Goal: Transaction & Acquisition: Purchase product/service

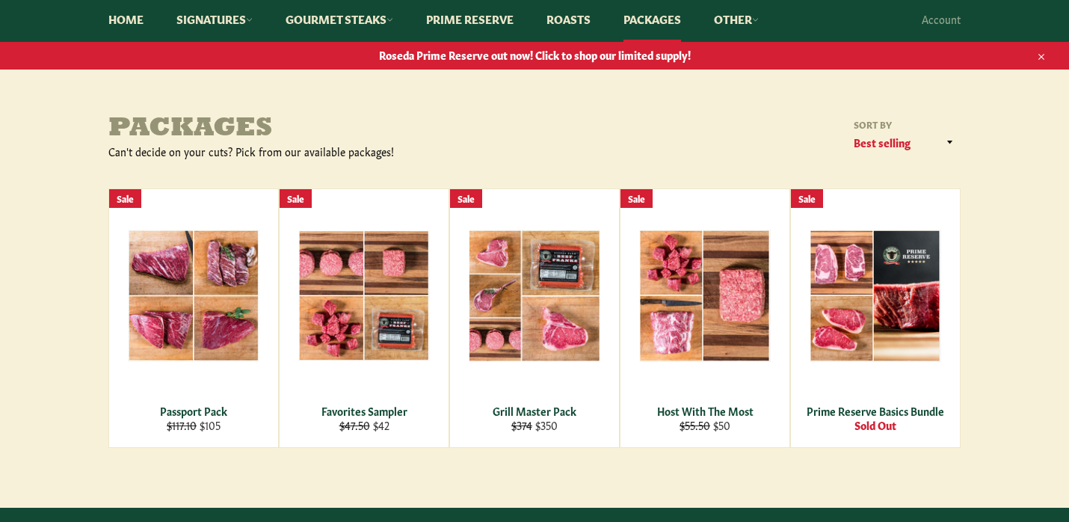
scroll to position [143, 0]
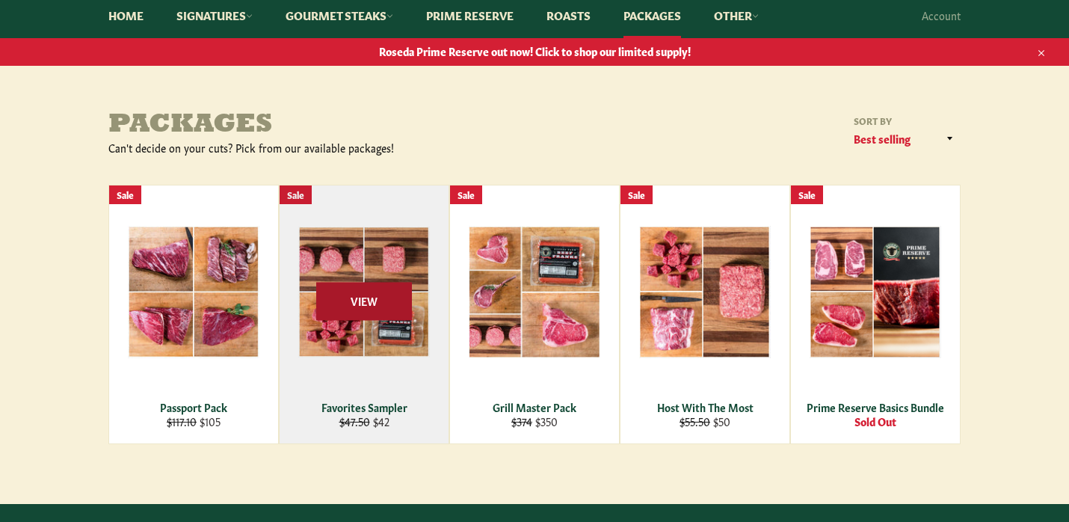
click at [363, 305] on span "View" at bounding box center [364, 301] width 96 height 38
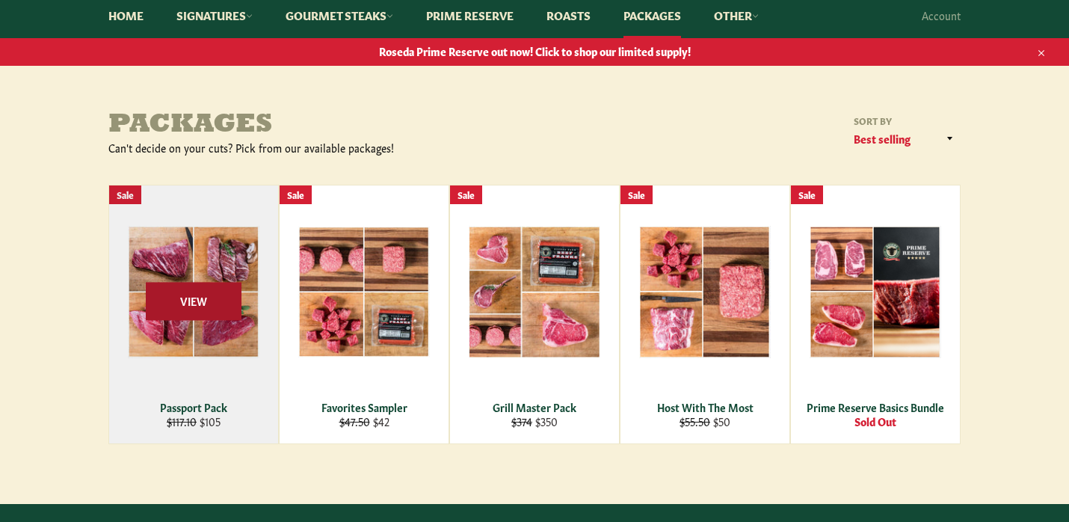
click at [211, 302] on span "View" at bounding box center [194, 301] width 96 height 38
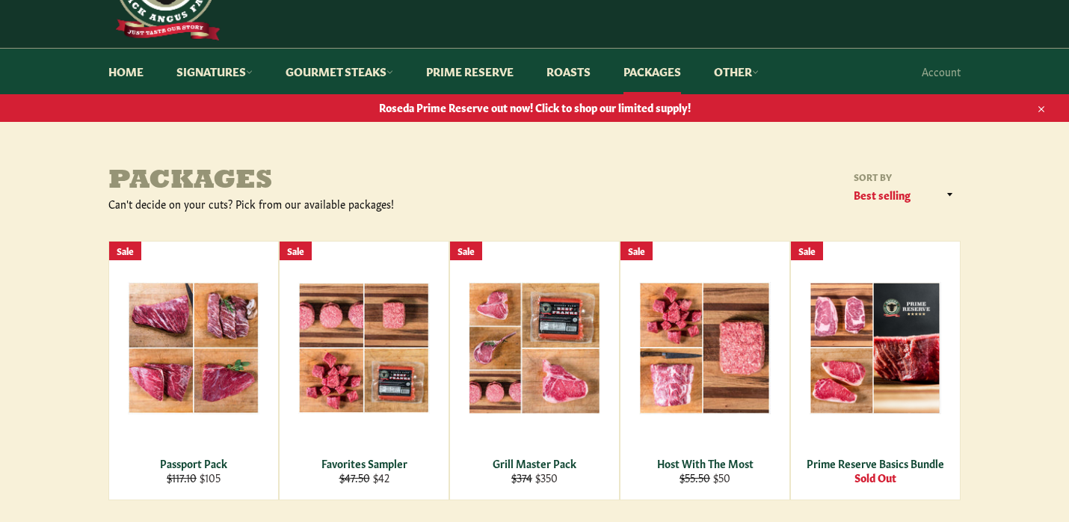
scroll to position [87, 0]
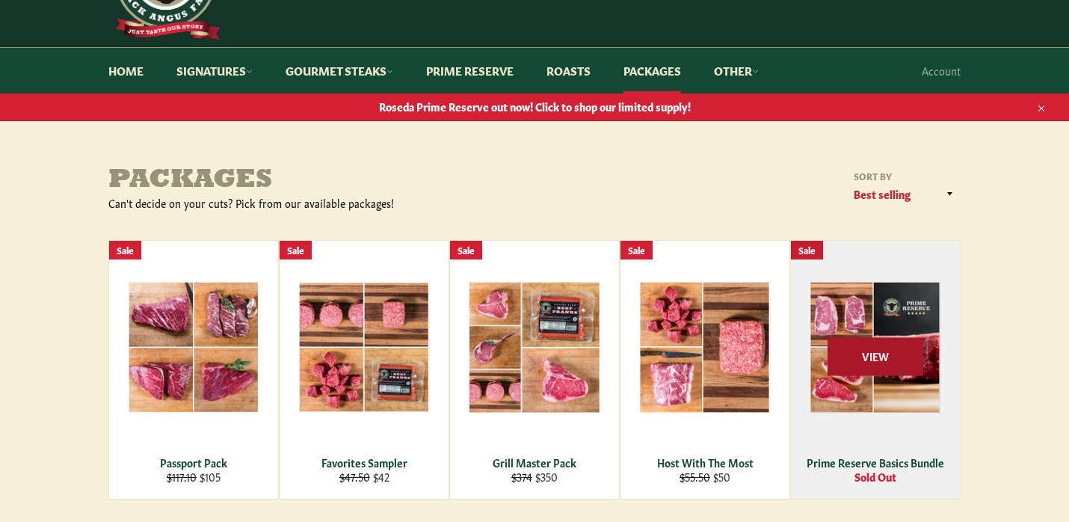
click at [884, 360] on span "View" at bounding box center [876, 356] width 96 height 38
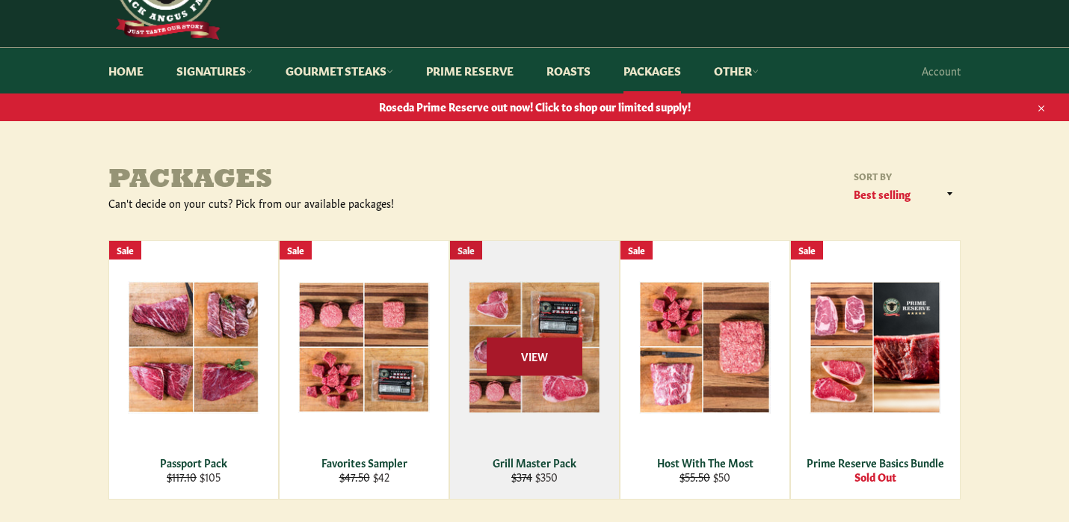
click at [535, 366] on span "View" at bounding box center [535, 356] width 96 height 38
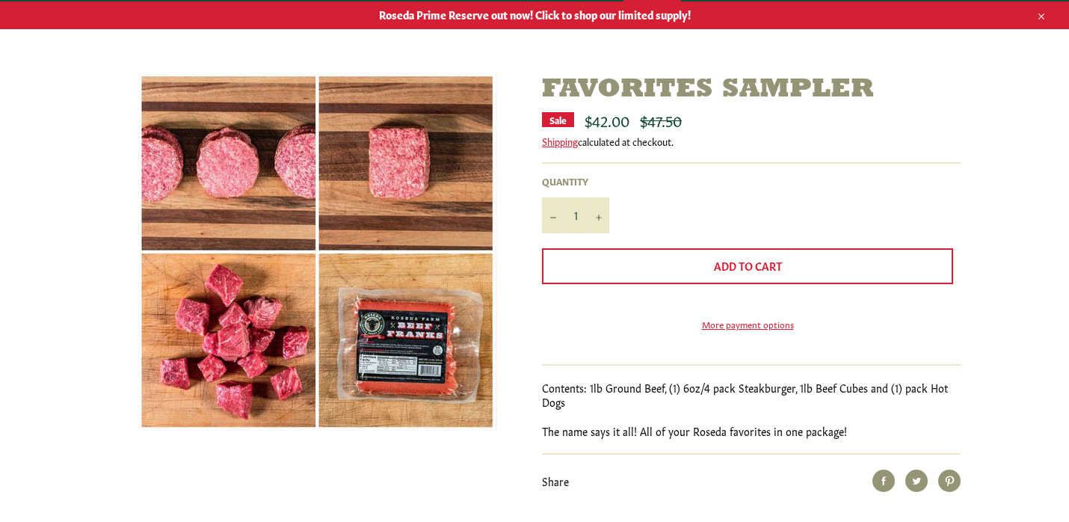
scroll to position [179, 0]
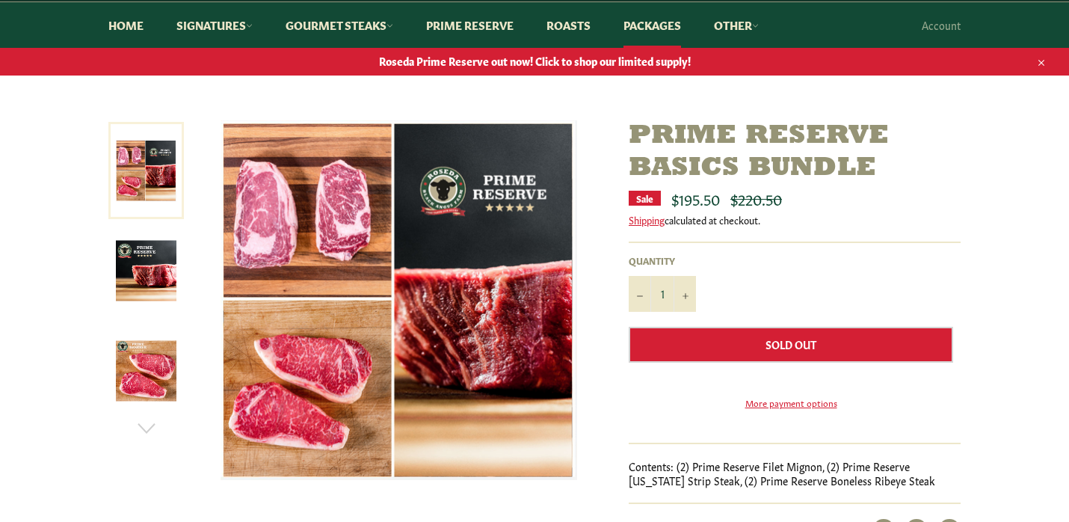
scroll to position [135, 0]
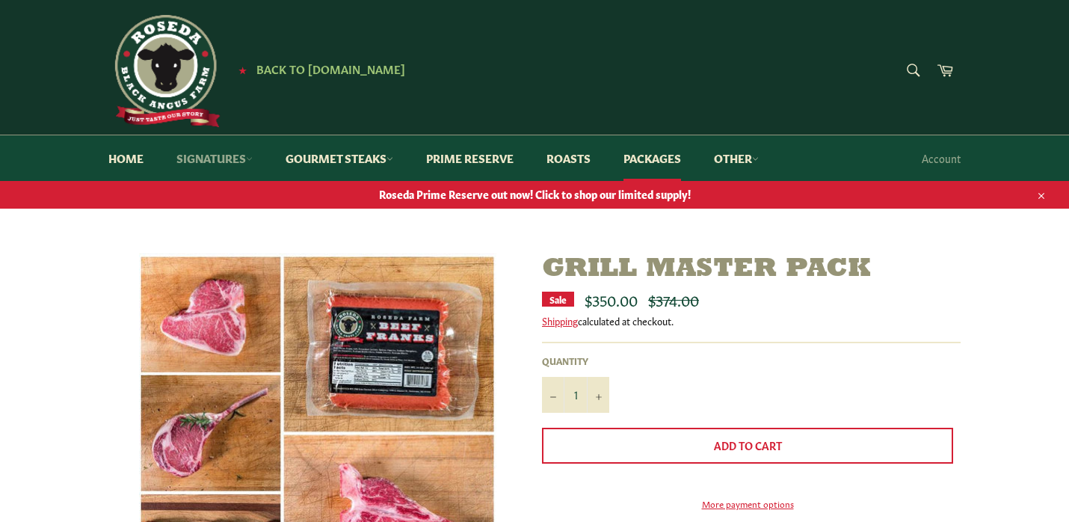
click at [231, 155] on link "Signatures" at bounding box center [215, 158] width 106 height 46
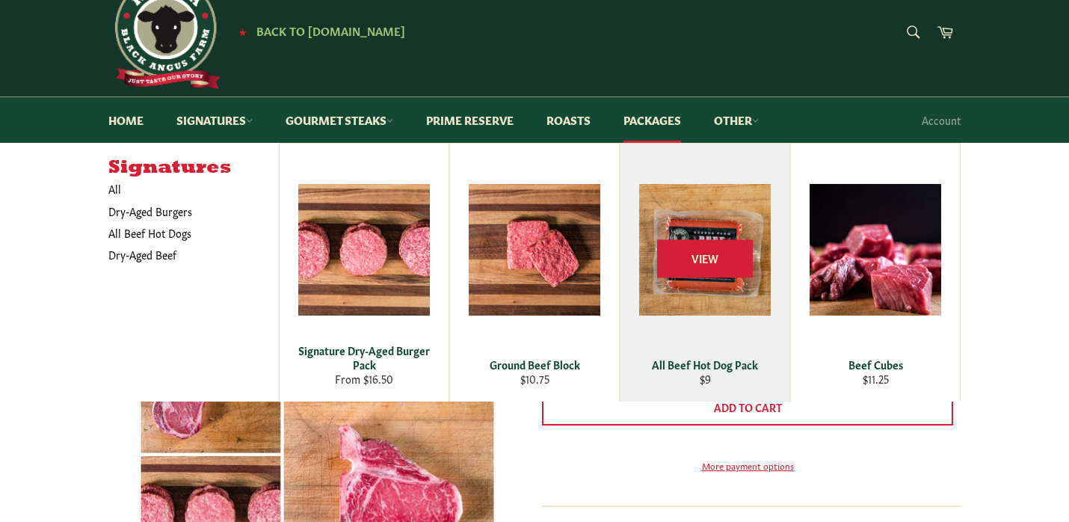
scroll to position [41, 0]
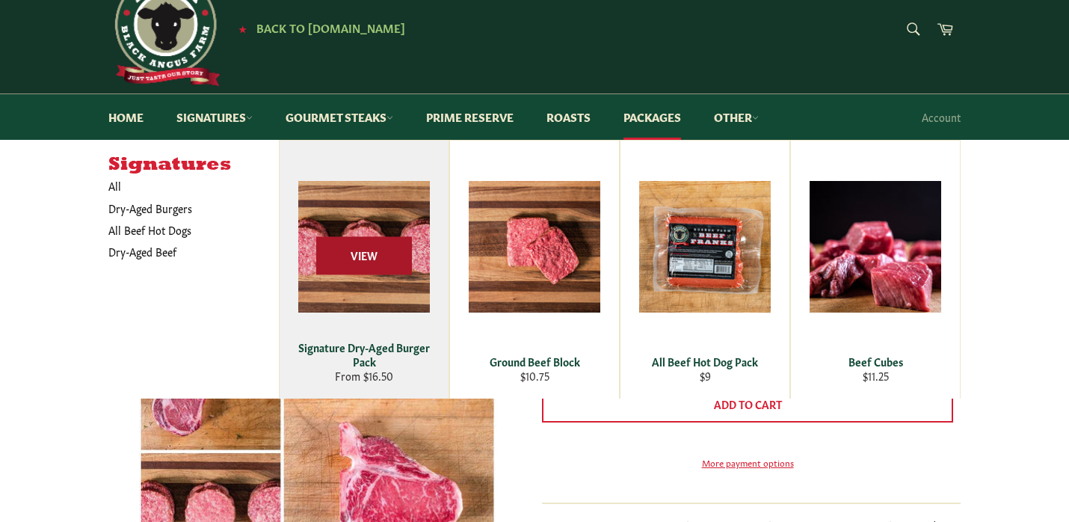
click at [378, 248] on span "View" at bounding box center [364, 256] width 96 height 38
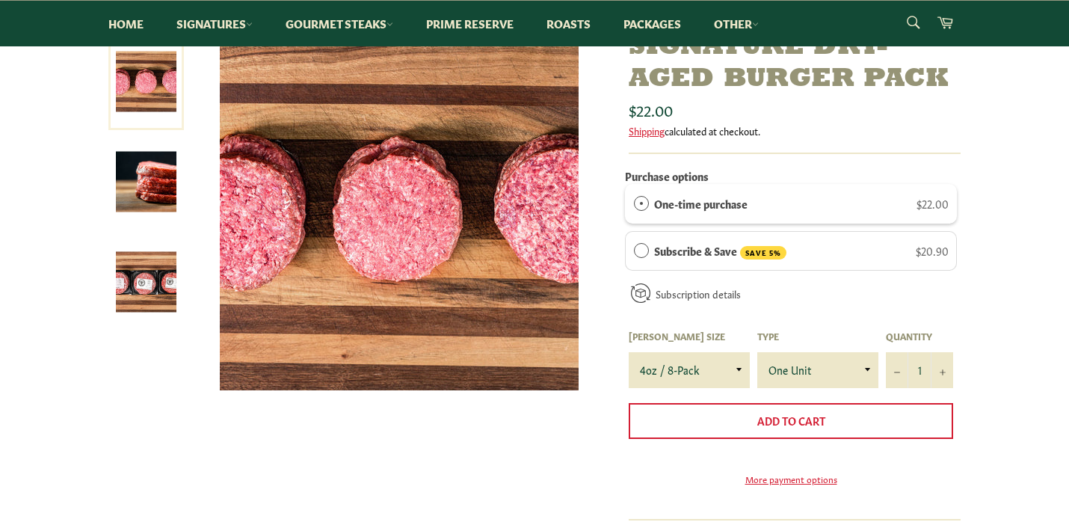
scroll to position [224, 0]
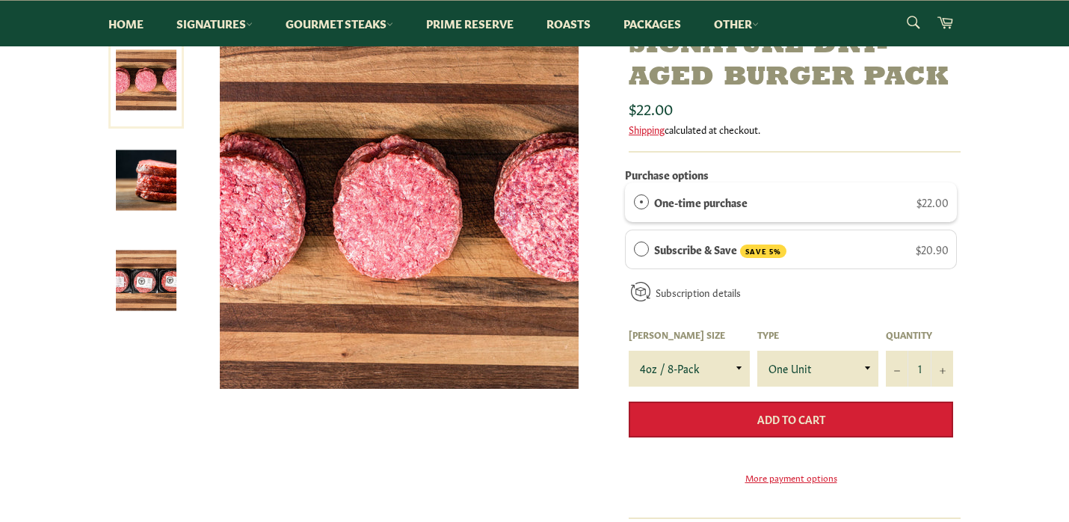
click at [727, 423] on button "Add to Cart" at bounding box center [791, 420] width 325 height 36
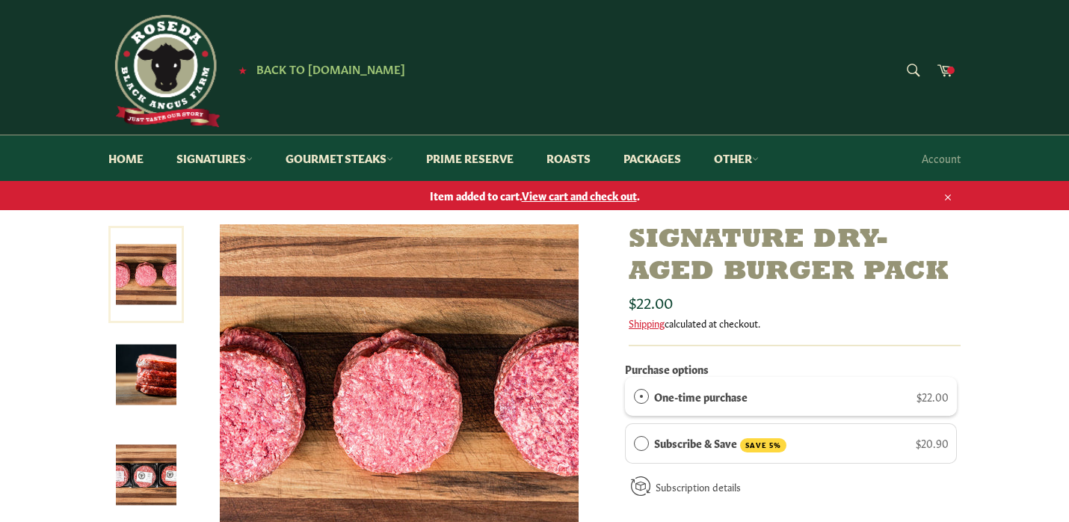
scroll to position [0, 0]
click at [333, 159] on link "Gourmet Steaks" at bounding box center [340, 158] width 138 height 46
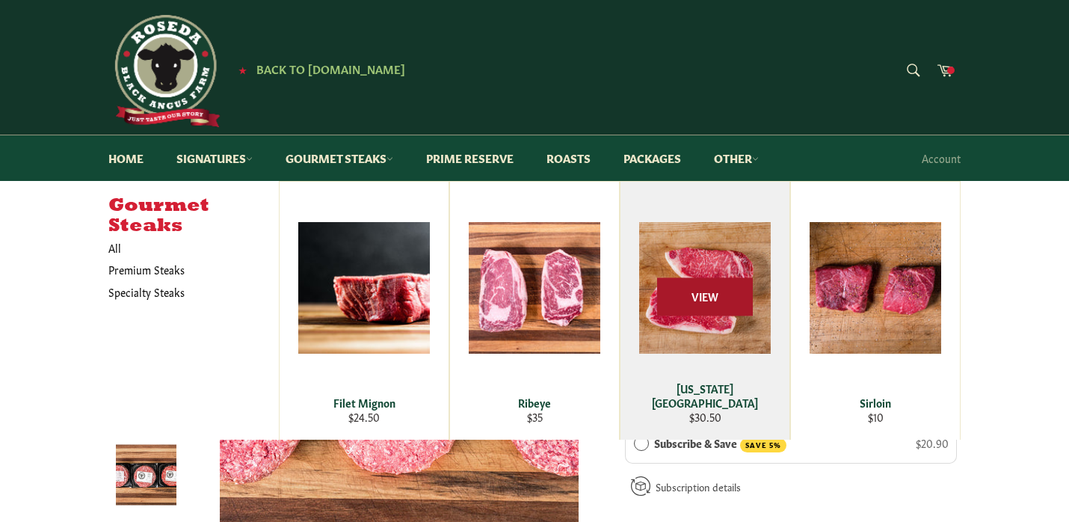
click at [701, 304] on span "View" at bounding box center [705, 297] width 96 height 38
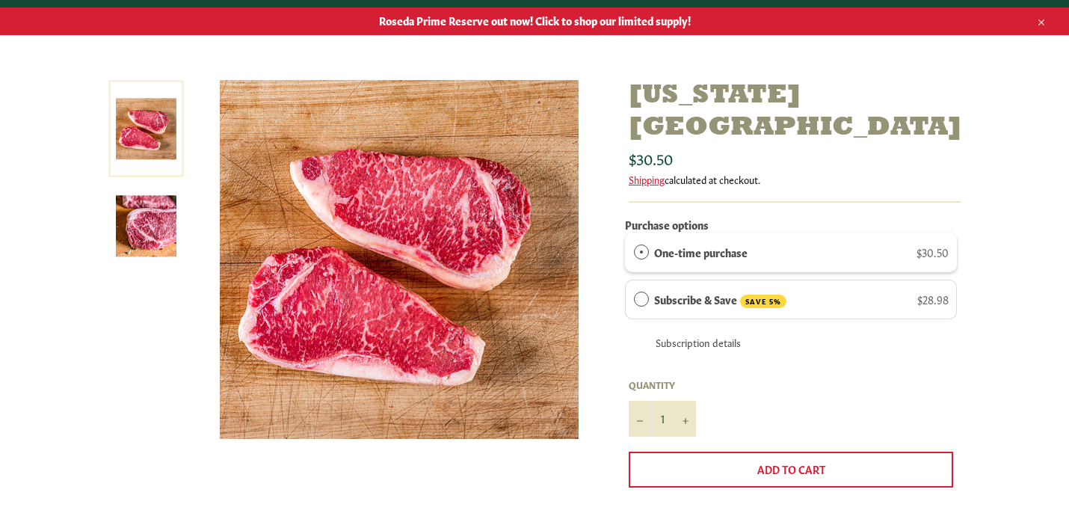
scroll to position [175, 0]
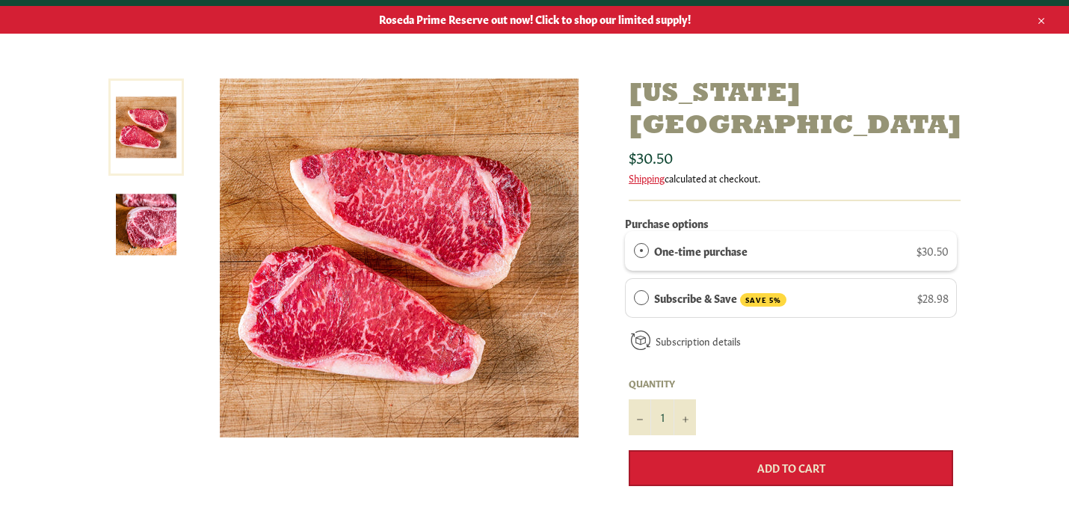
click at [743, 450] on button "Add to Cart" at bounding box center [791, 468] width 325 height 36
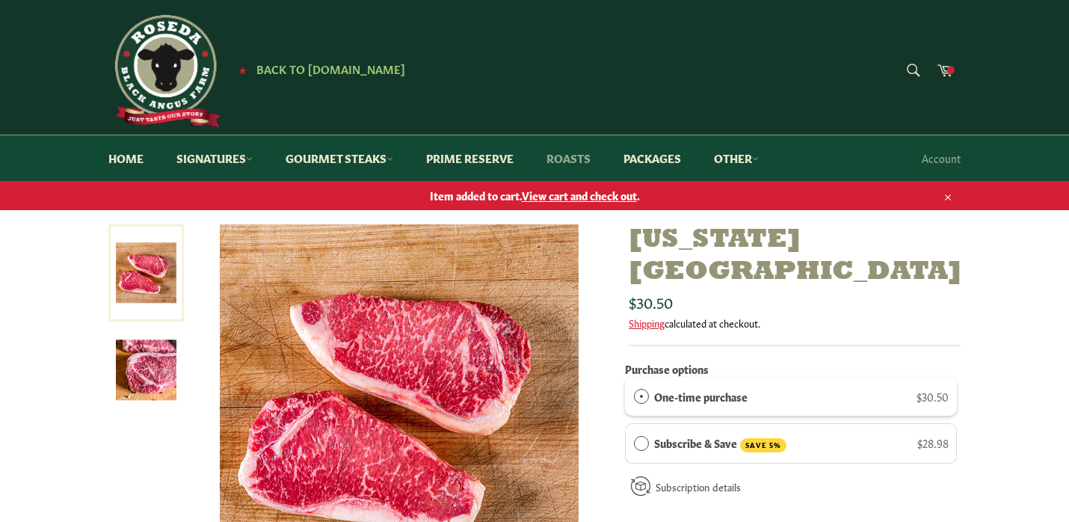
scroll to position [0, 0]
click at [574, 162] on link "Roasts" at bounding box center [569, 158] width 74 height 46
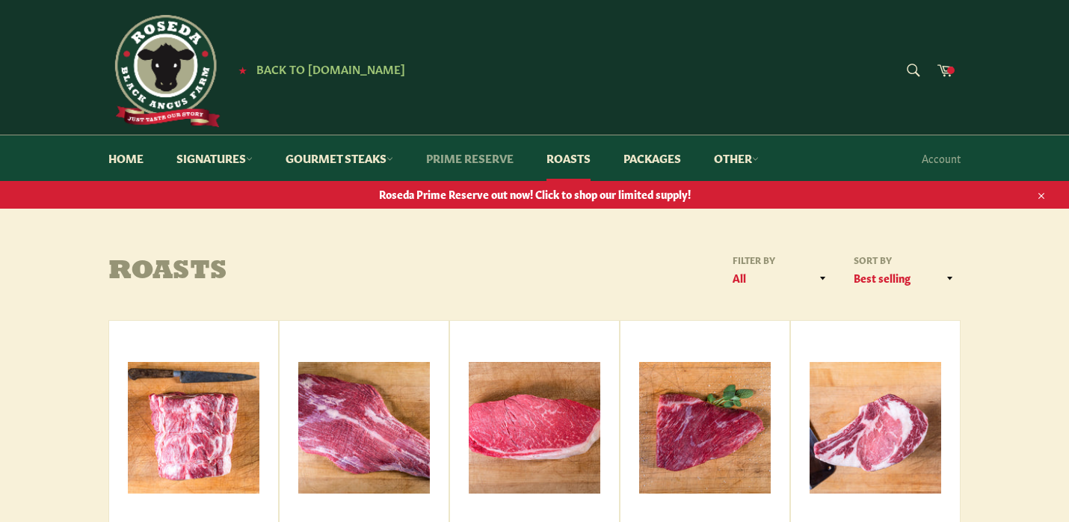
click at [479, 159] on link "Prime Reserve" at bounding box center [469, 158] width 117 height 46
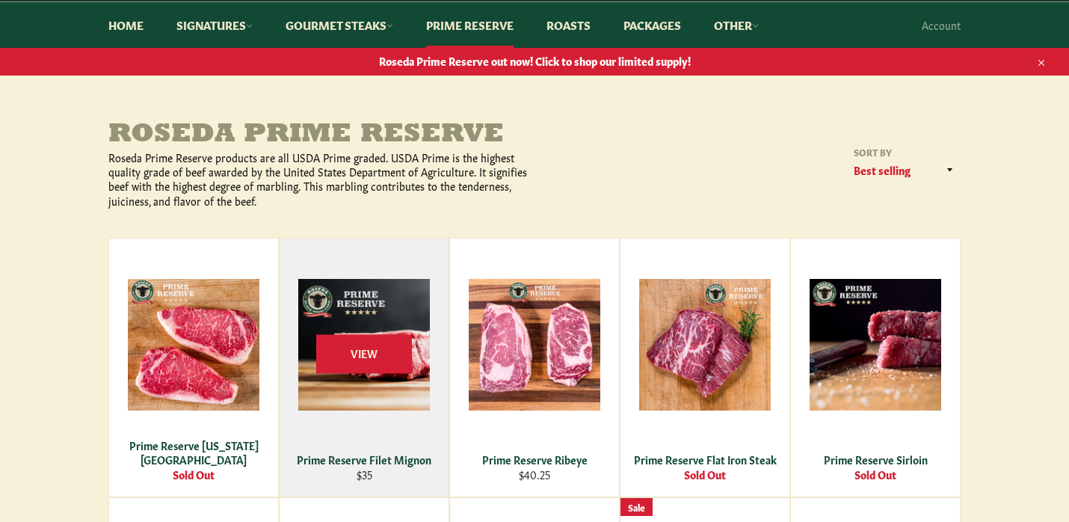
scroll to position [134, 0]
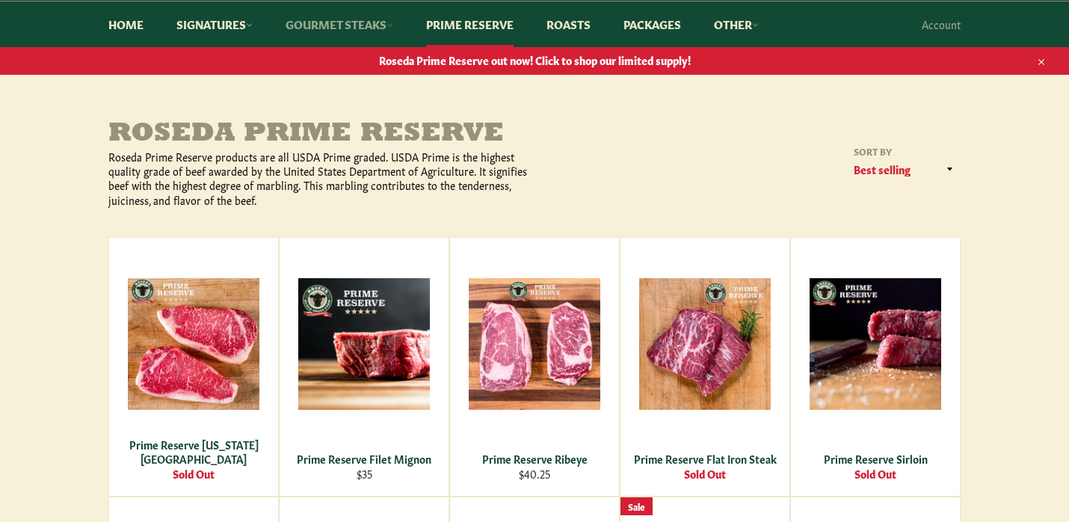
click at [364, 26] on link "Gourmet Steaks" at bounding box center [340, 24] width 138 height 46
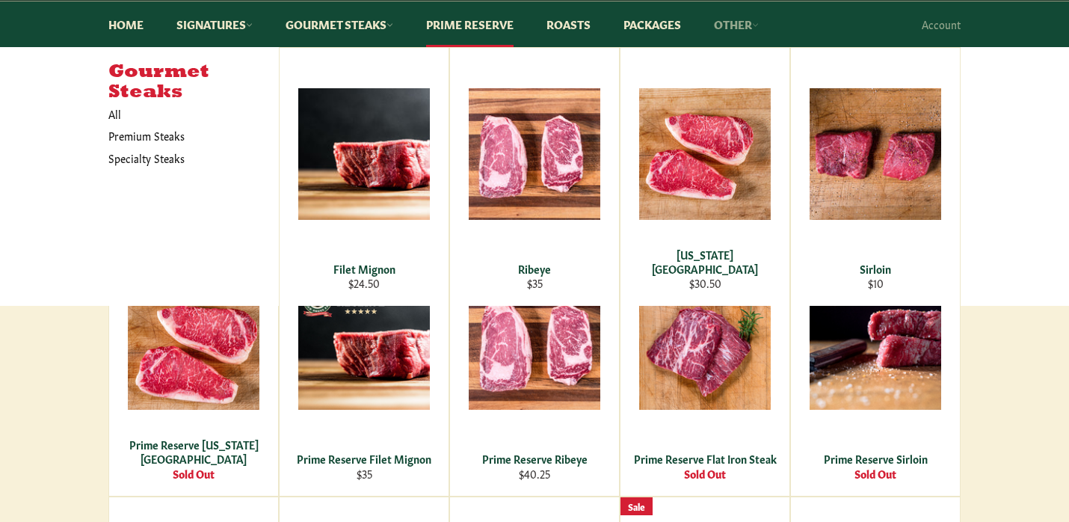
click at [746, 25] on link "Other" at bounding box center [736, 24] width 75 height 46
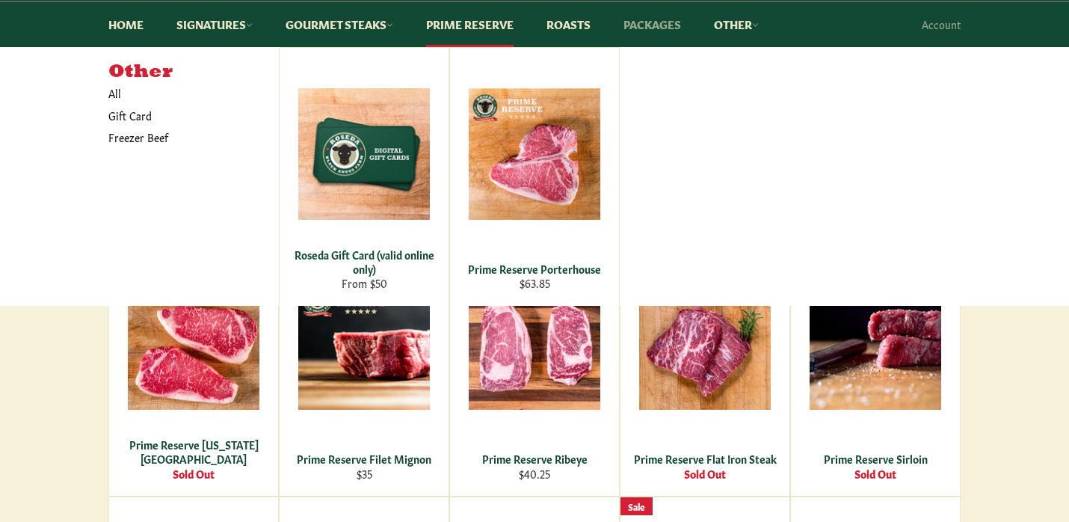
click at [665, 31] on link "Packages" at bounding box center [652, 24] width 87 height 46
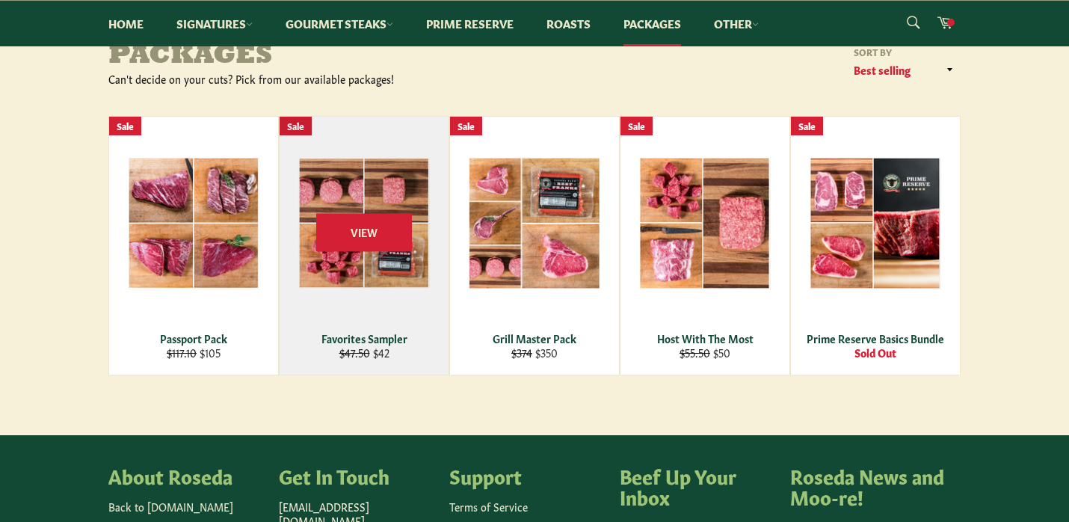
scroll to position [215, 0]
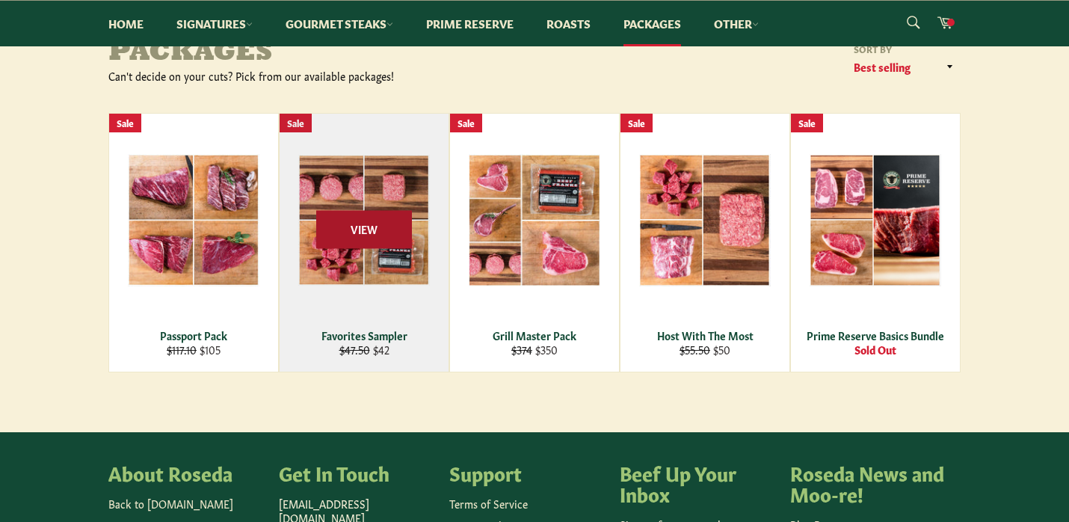
click at [363, 228] on span "View" at bounding box center [364, 229] width 96 height 38
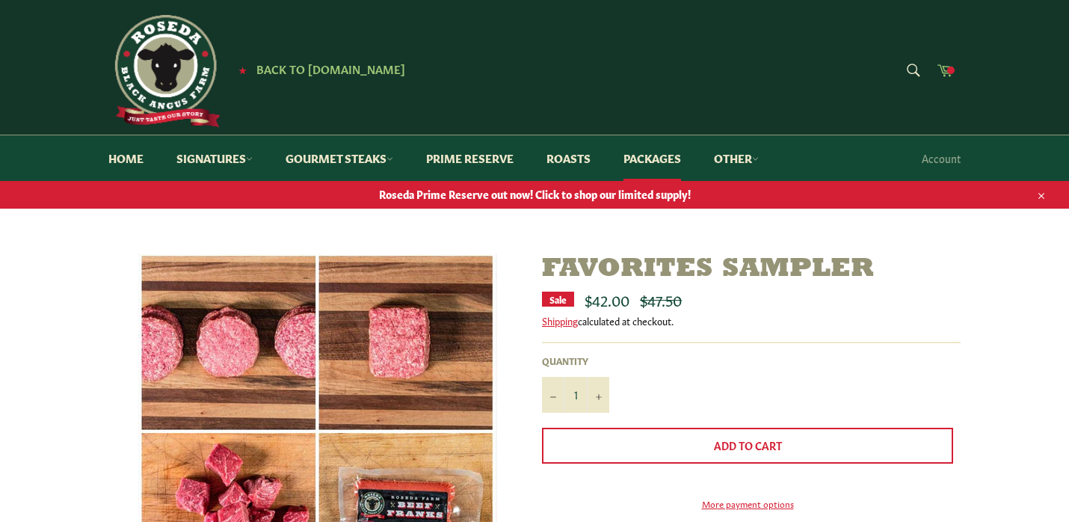
click at [946, 68] on icon at bounding box center [945, 69] width 16 height 16
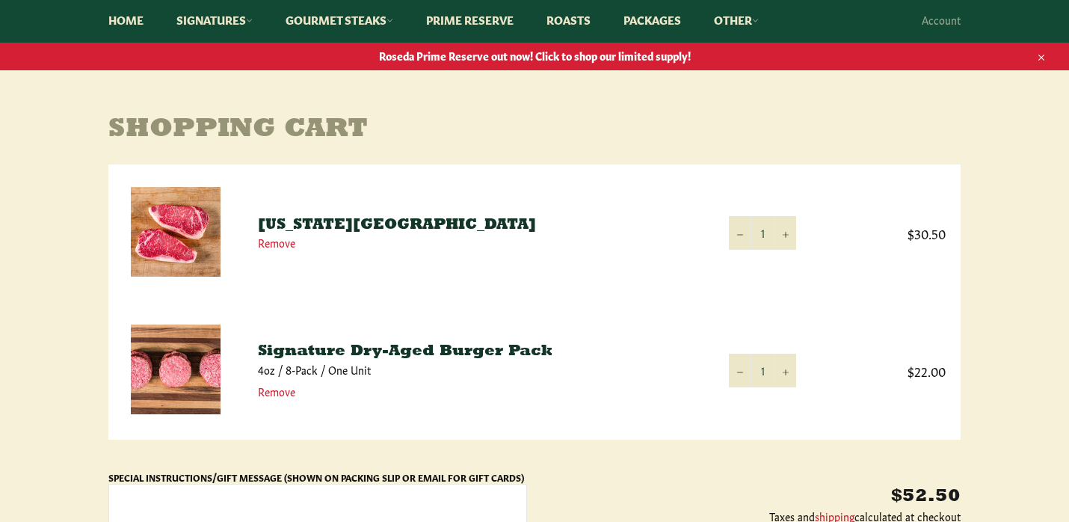
scroll to position [142, 0]
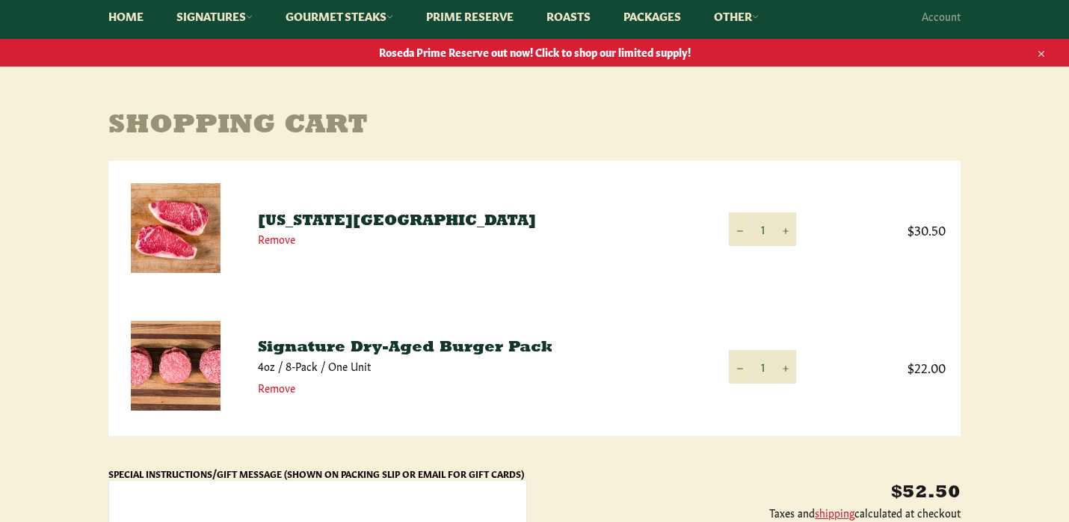
click at [182, 360] on img at bounding box center [176, 366] width 90 height 90
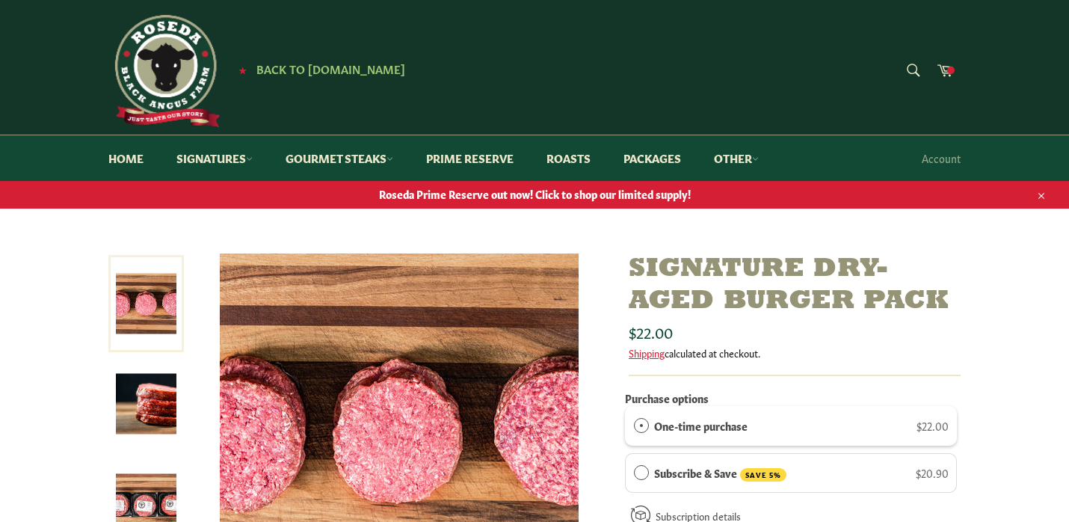
click at [153, 418] on img at bounding box center [146, 404] width 61 height 61
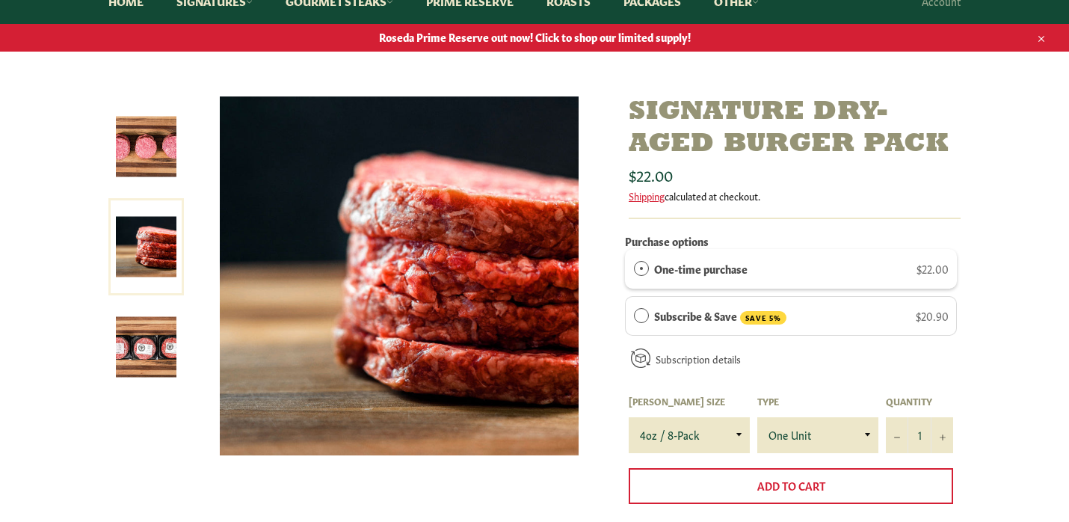
scroll to position [204, 0]
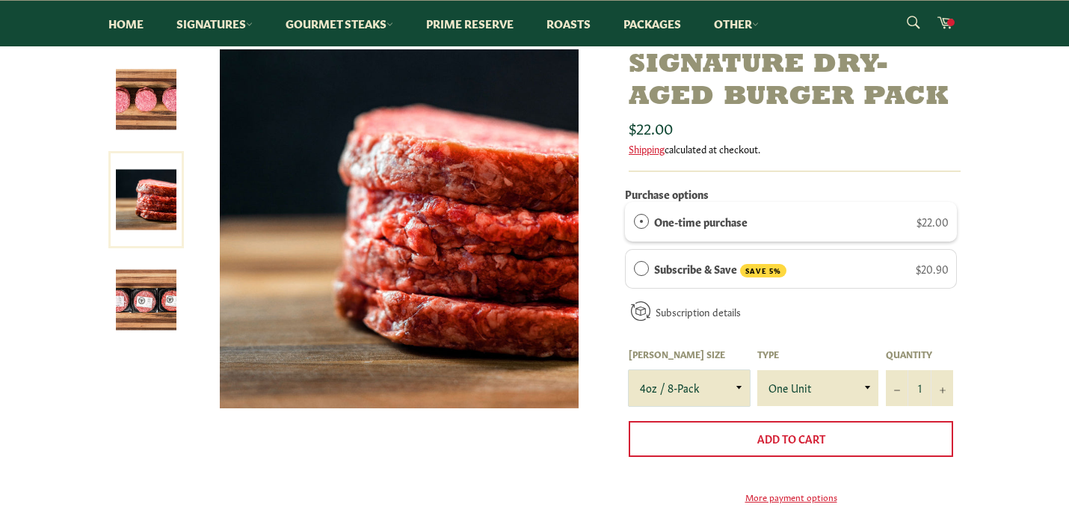
select select "6oz / 4-Pack"
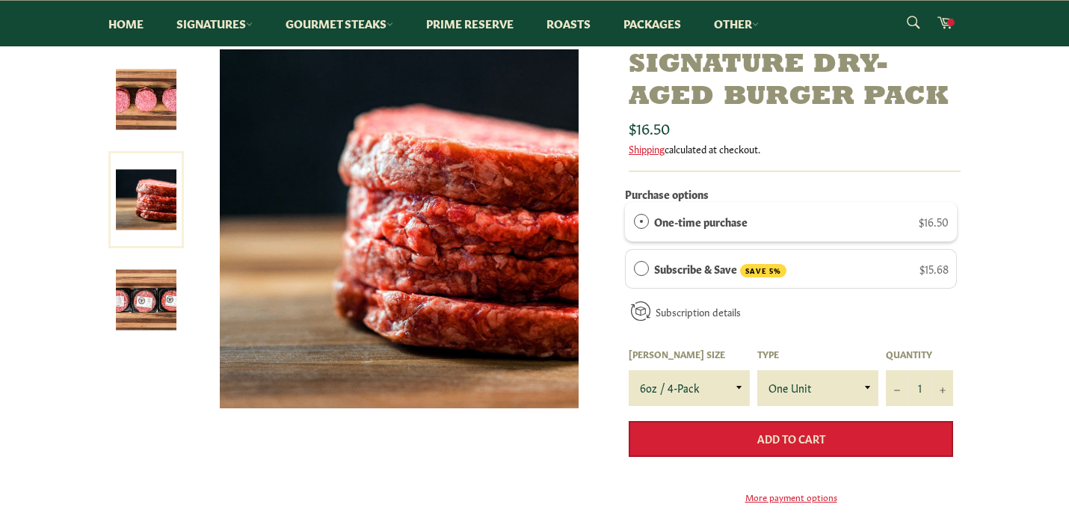
click at [799, 438] on span "Add to Cart" at bounding box center [791, 438] width 68 height 15
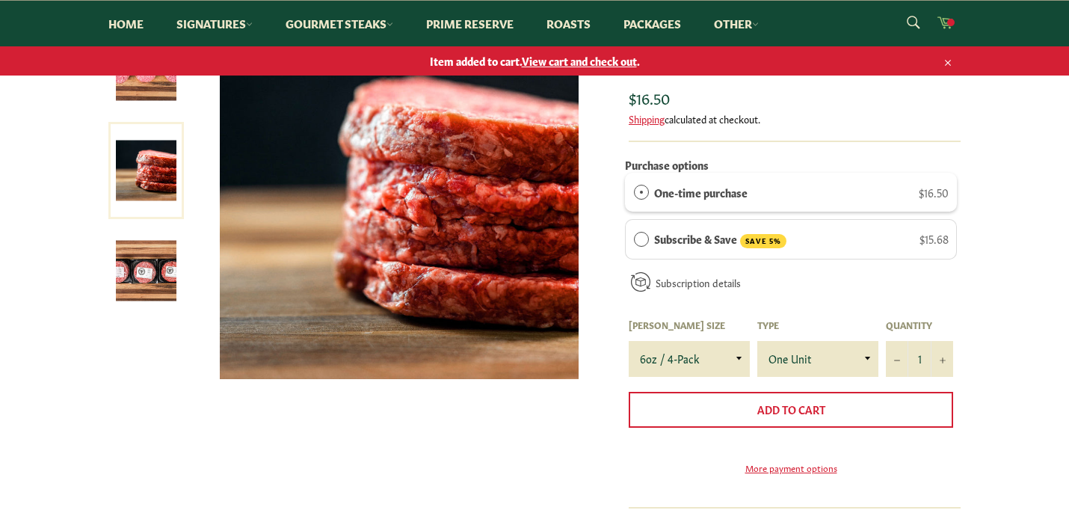
click at [951, 22] on span at bounding box center [950, 22] width 7 height 7
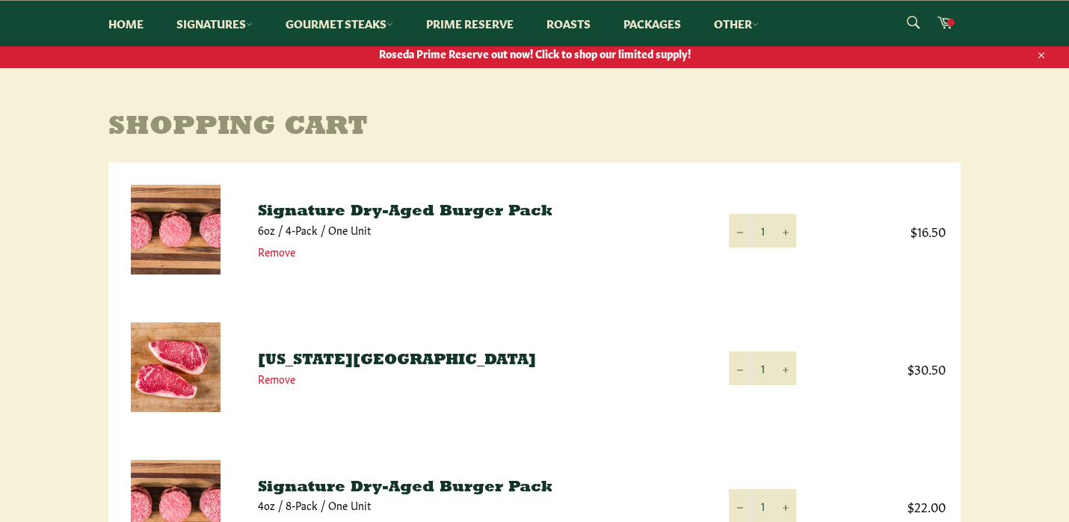
scroll to position [245, 0]
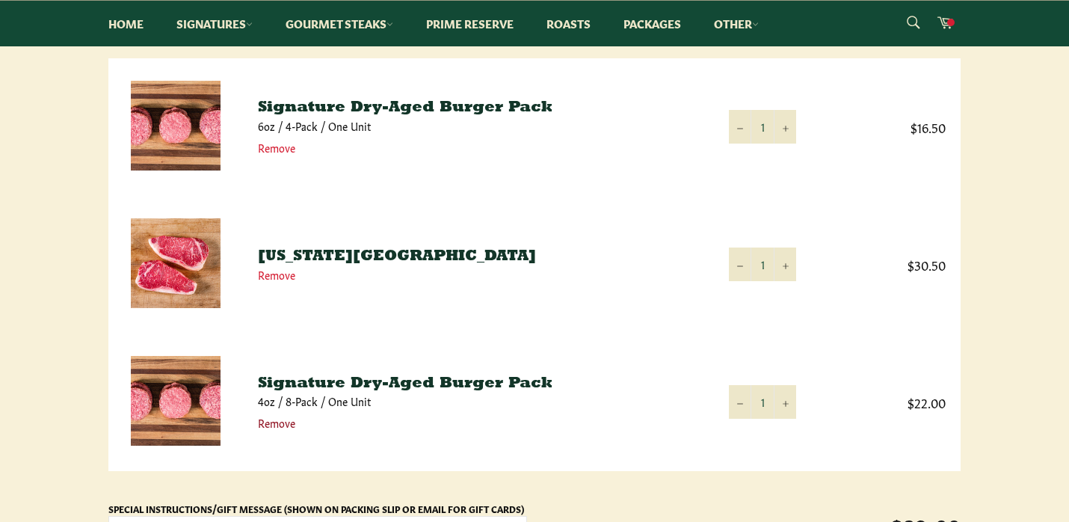
click at [285, 428] on link "Remove" at bounding box center [276, 422] width 37 height 15
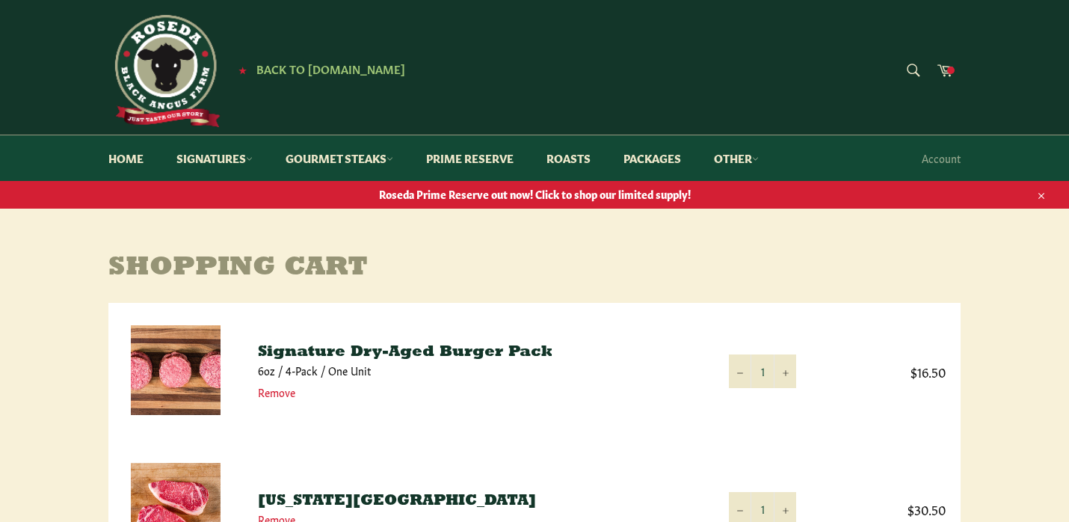
click at [387, 356] on link "Signature Dry-Aged Burger Pack" at bounding box center [405, 352] width 295 height 15
click at [661, 156] on link "Packages" at bounding box center [652, 158] width 87 height 46
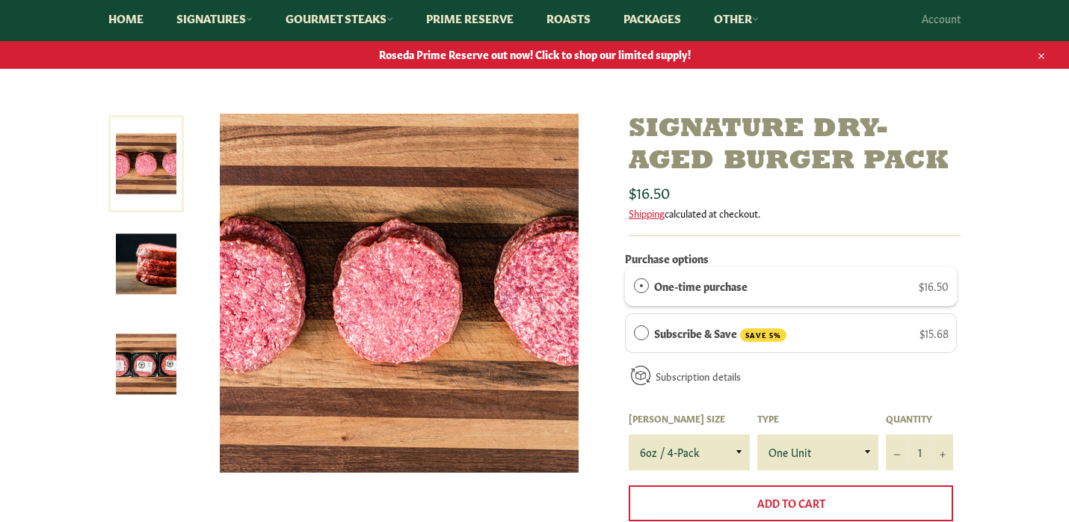
scroll to position [157, 0]
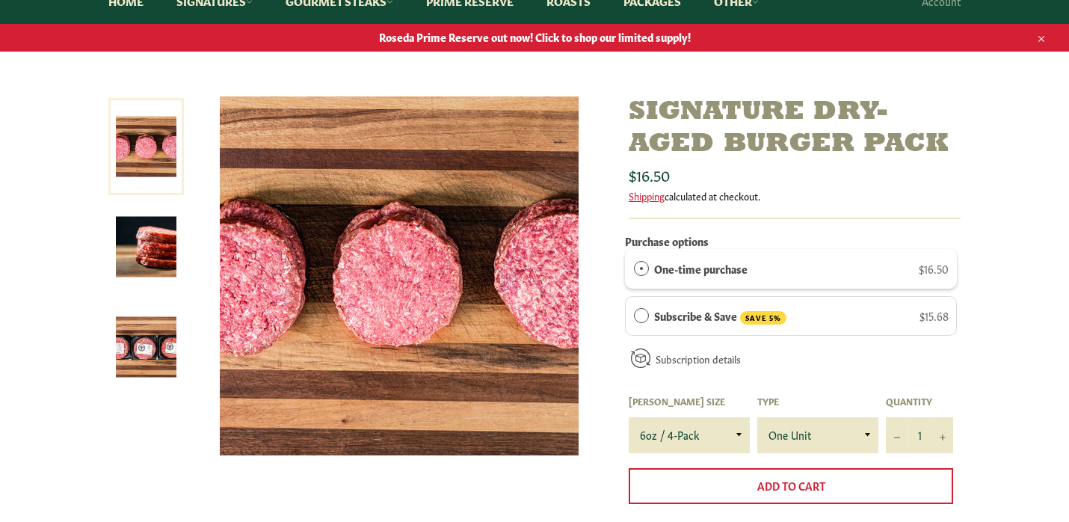
click at [156, 260] on img at bounding box center [146, 247] width 61 height 61
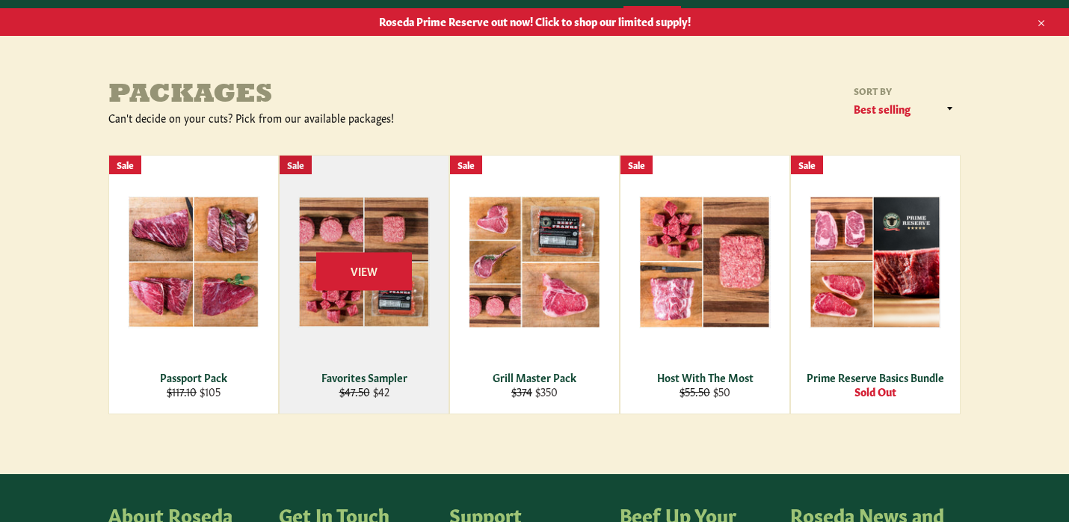
scroll to position [179, 0]
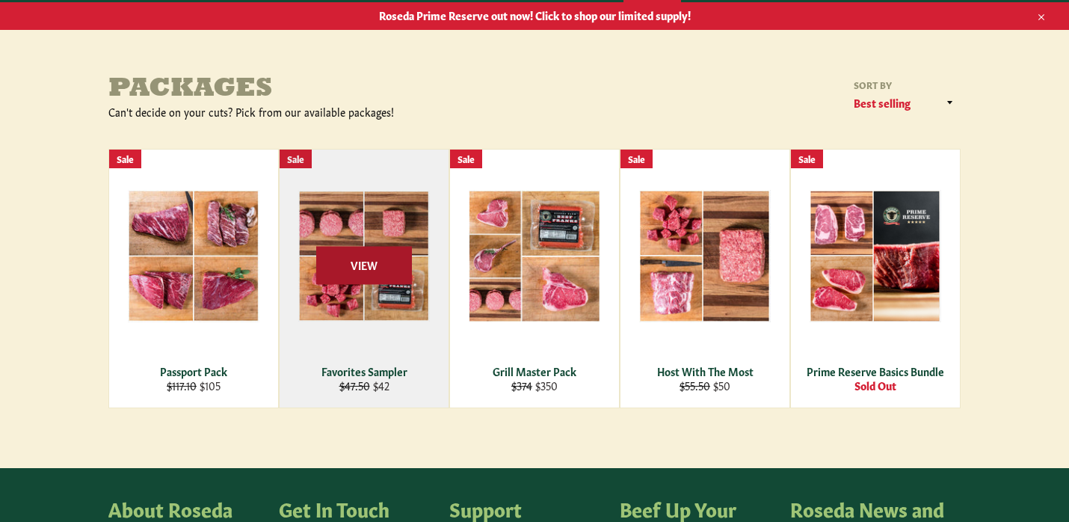
click at [365, 259] on span "View" at bounding box center [364, 265] width 96 height 38
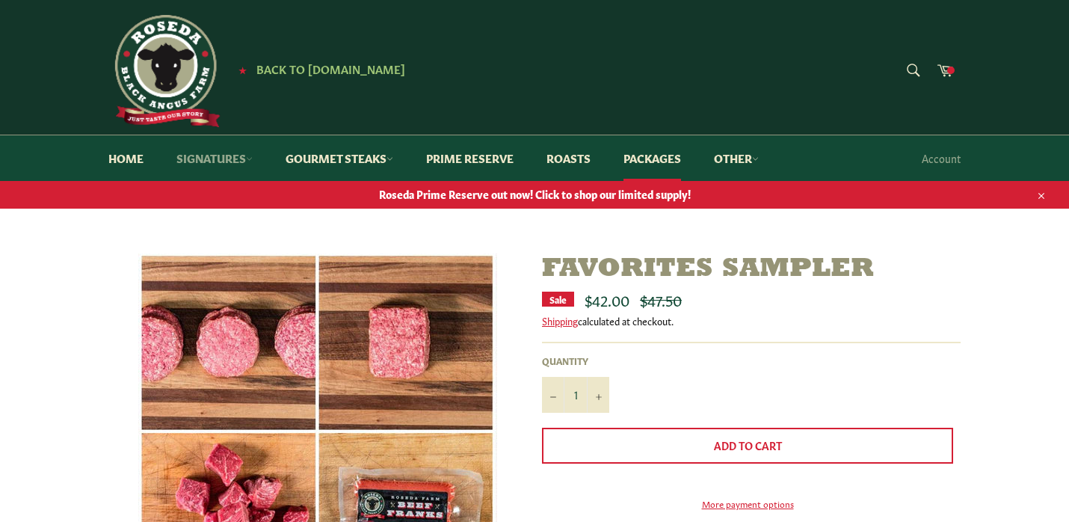
click at [224, 158] on link "Signatures" at bounding box center [215, 158] width 106 height 46
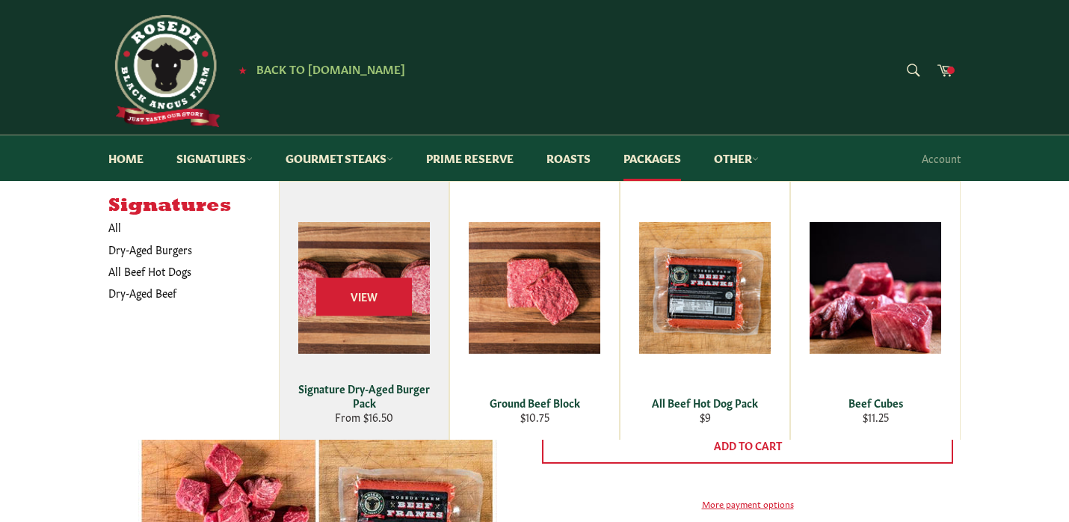
click at [387, 317] on div "View" at bounding box center [364, 311] width 169 height 258
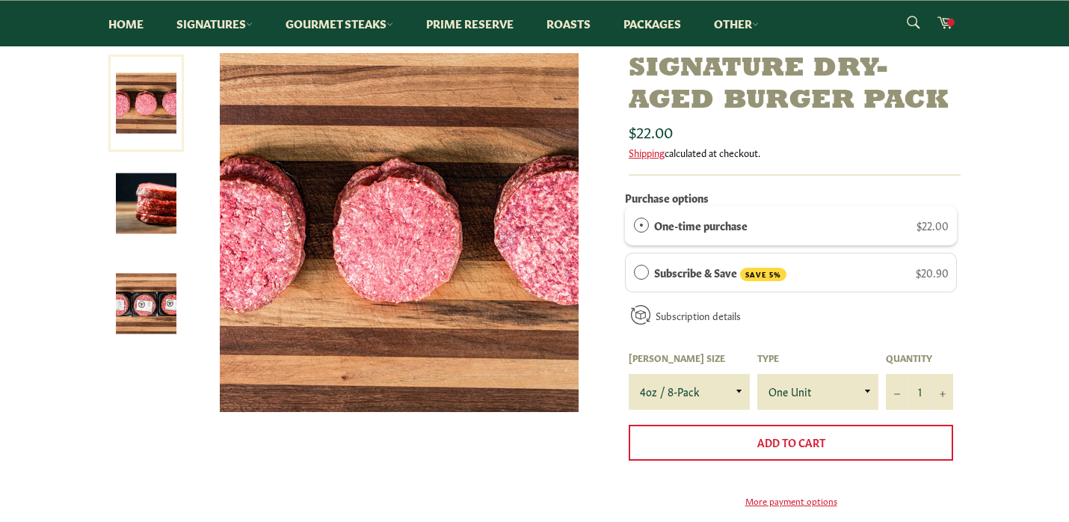
scroll to position [207, 0]
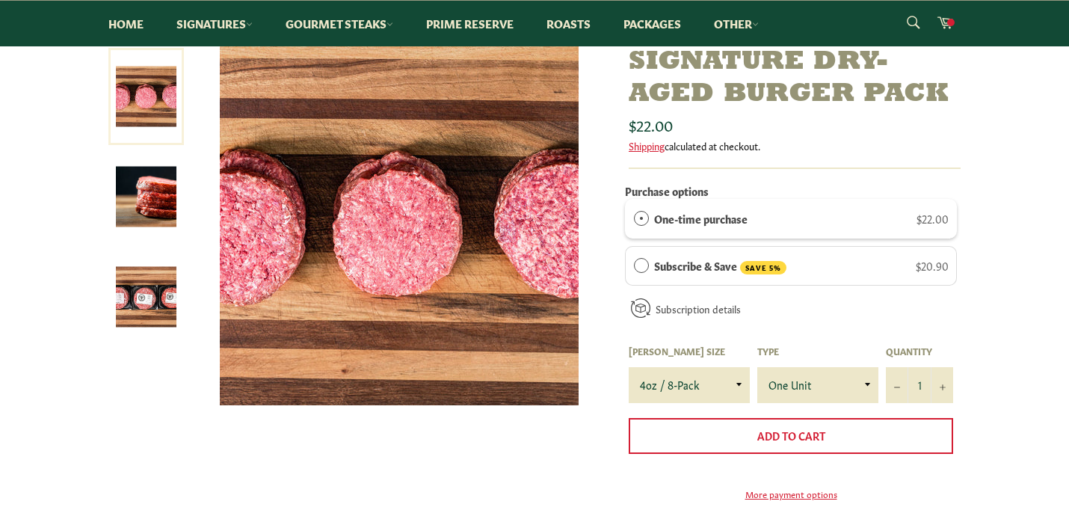
click at [148, 291] on img at bounding box center [146, 297] width 61 height 61
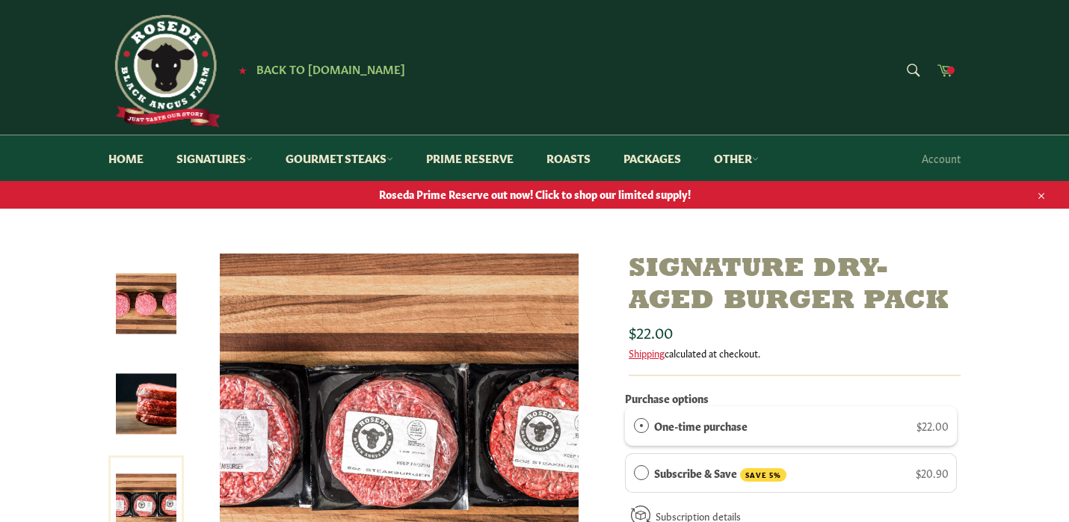
scroll to position [0, 0]
click at [947, 69] on span at bounding box center [950, 70] width 7 height 7
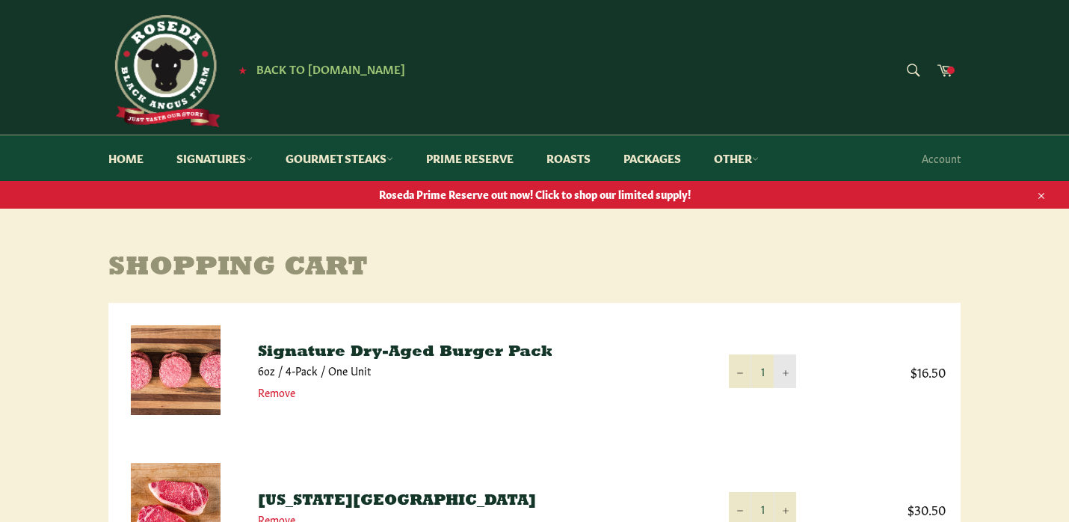
click at [786, 372] on icon "Increase item quantity by one" at bounding box center [786, 373] width 6 height 6
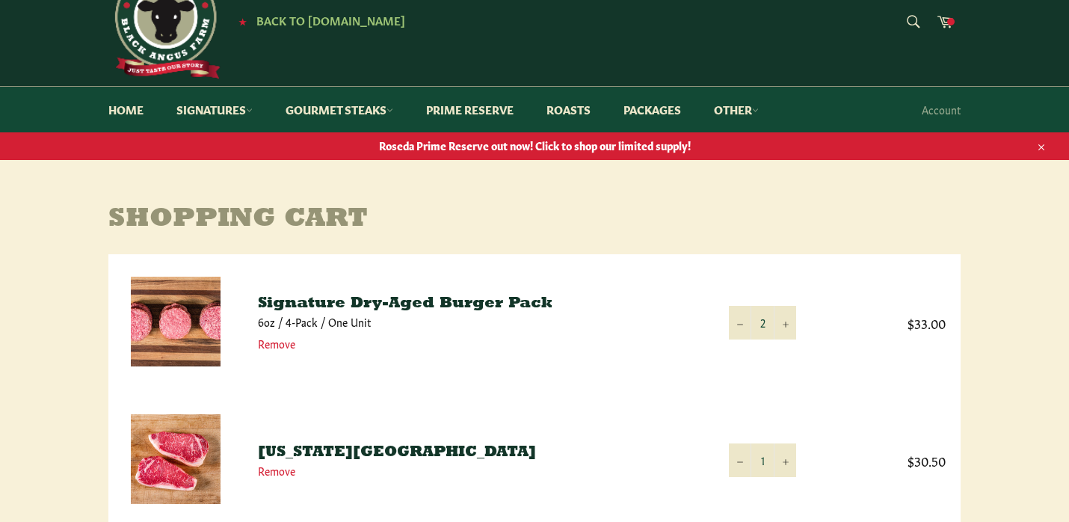
scroll to position [156, 0]
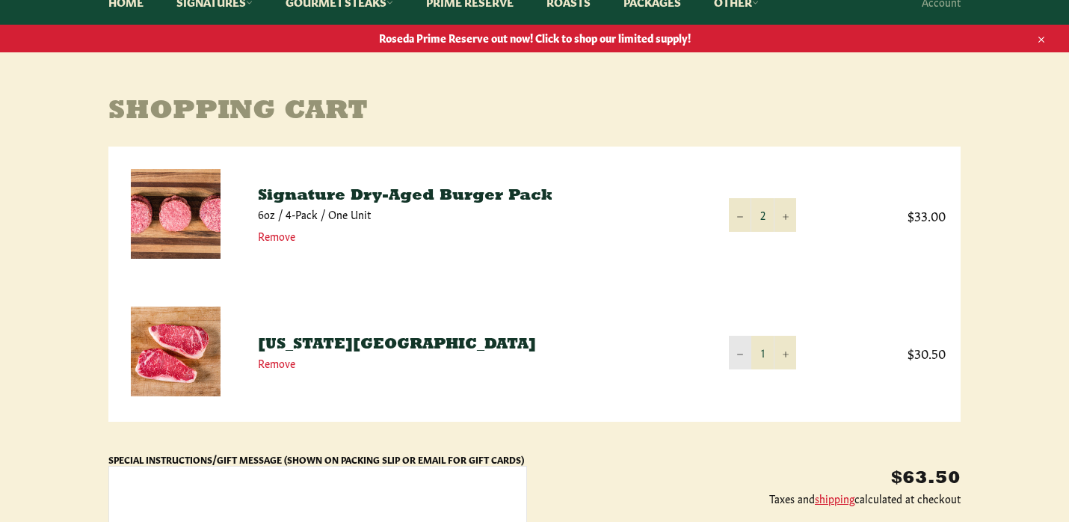
click at [740, 354] on icon "Reduce item quantity by one" at bounding box center [740, 354] width 6 height 1
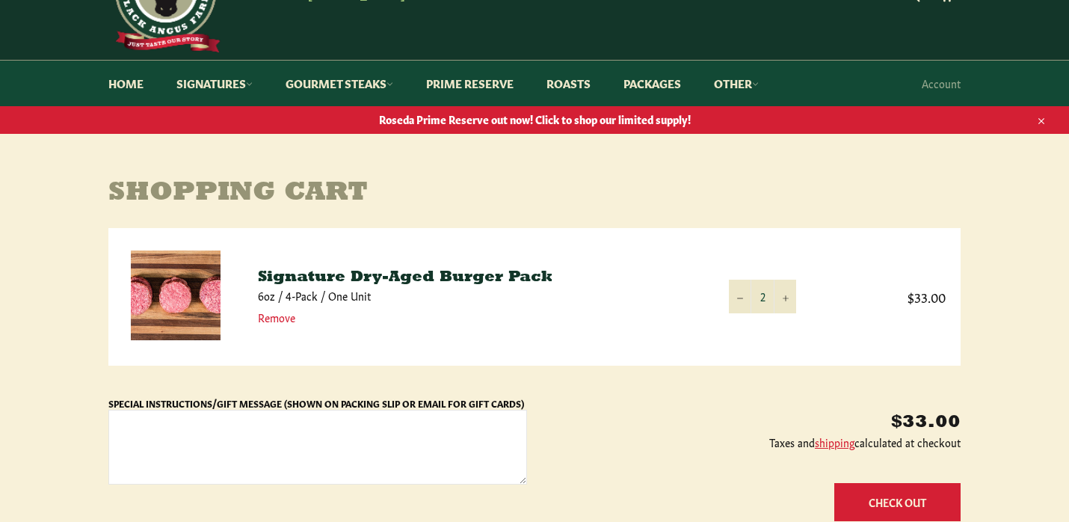
scroll to position [74, 0]
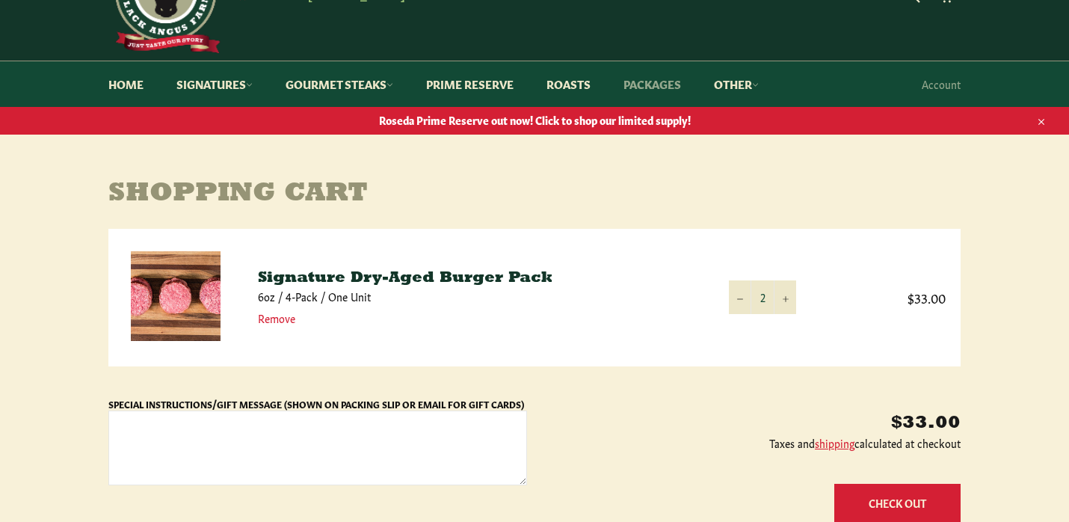
click at [652, 82] on link "Packages" at bounding box center [652, 84] width 87 height 46
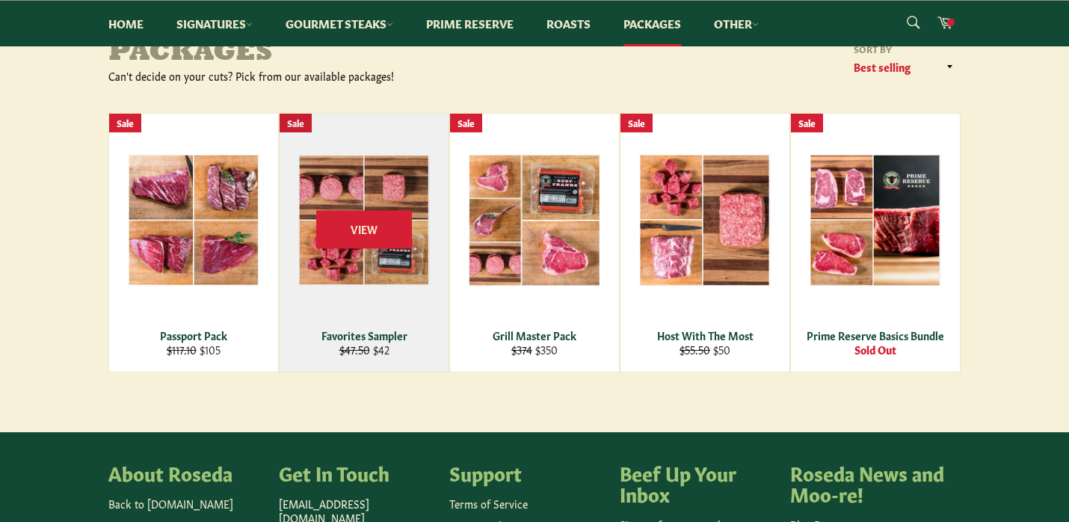
scroll to position [218, 0]
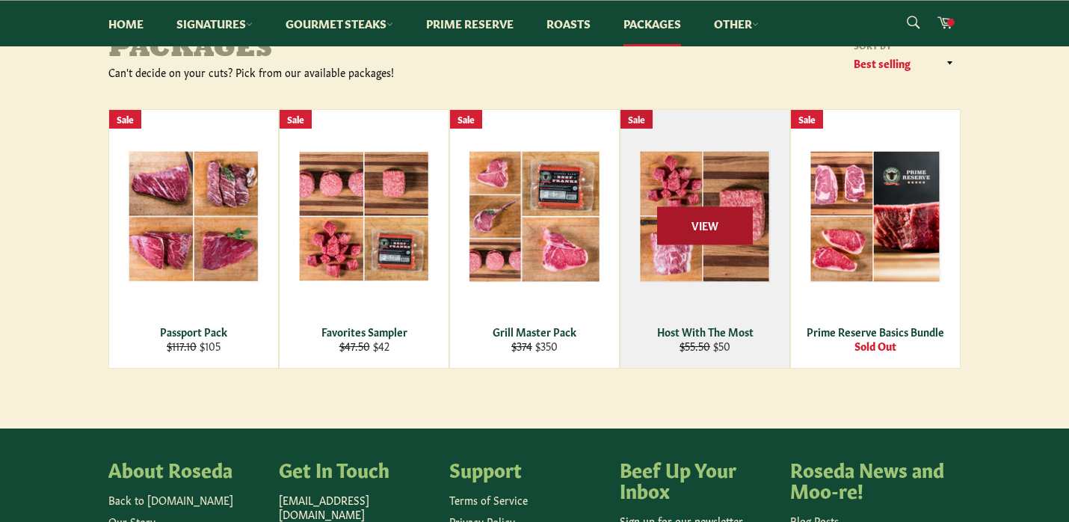
click at [707, 227] on span "View" at bounding box center [705, 225] width 96 height 38
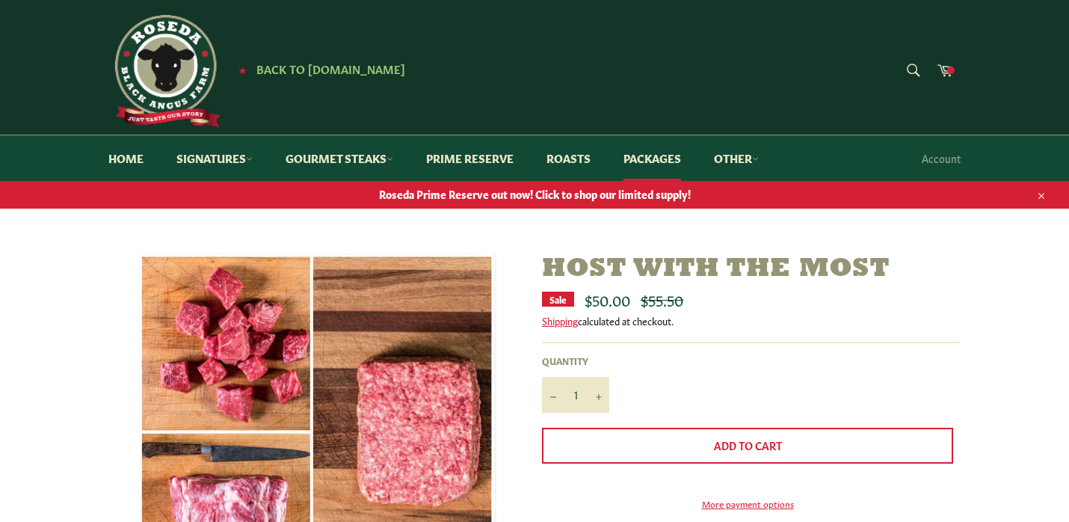
click at [657, 200] on span "Roseda Prime Reserve out now! Click to shop our limited supply!" at bounding box center [534, 194] width 1069 height 14
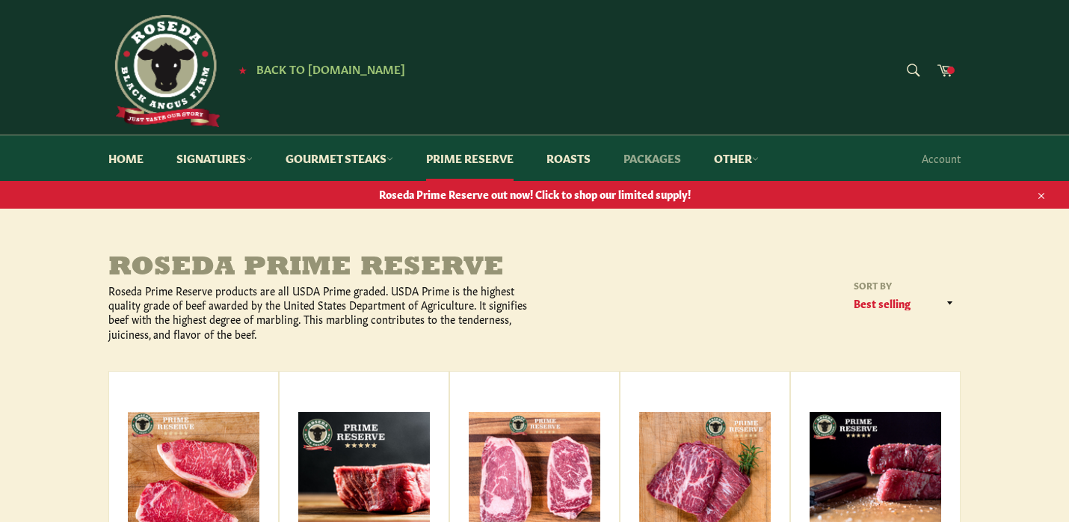
click at [668, 161] on link "Packages" at bounding box center [652, 158] width 87 height 46
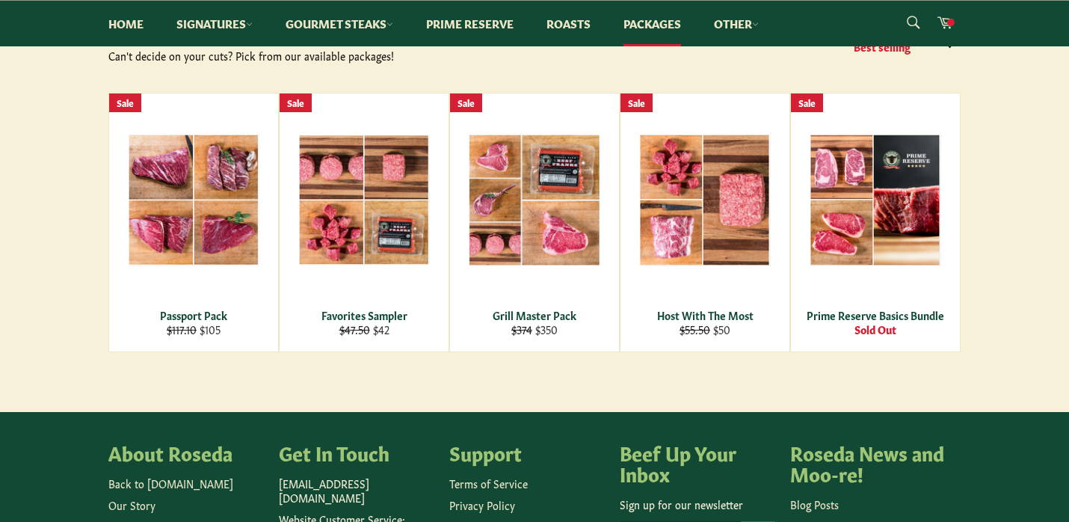
scroll to position [236, 0]
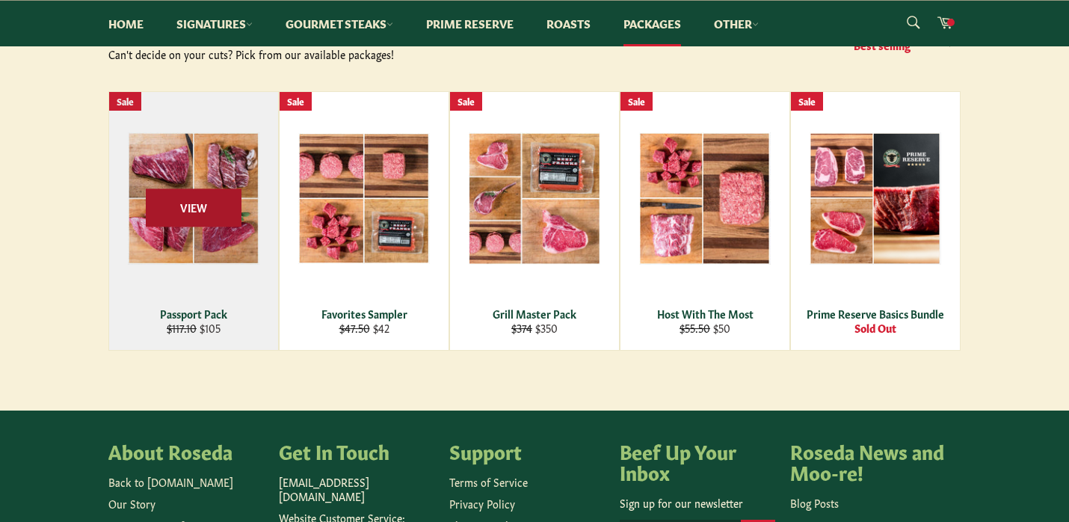
click at [201, 209] on span "View" at bounding box center [194, 207] width 96 height 38
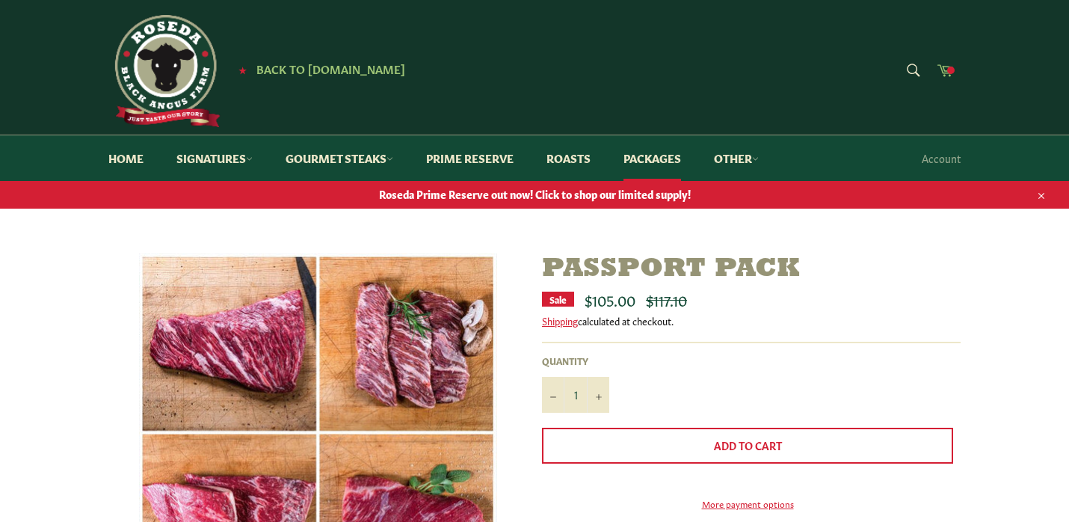
click at [948, 71] on span at bounding box center [950, 70] width 7 height 7
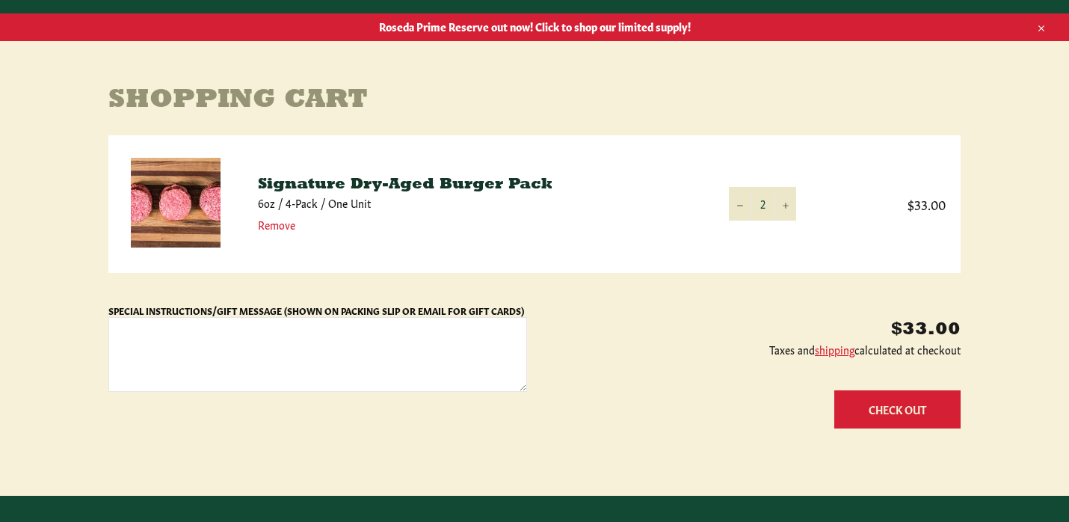
scroll to position [182, 0]
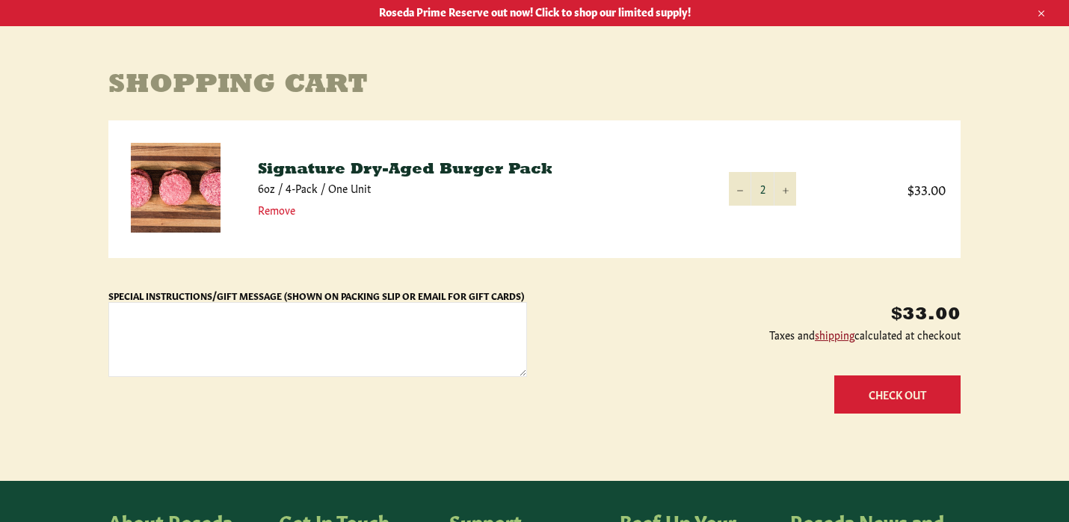
click at [836, 336] on link "shipping" at bounding box center [835, 334] width 40 height 15
click at [908, 408] on button "Check Out" at bounding box center [897, 394] width 126 height 38
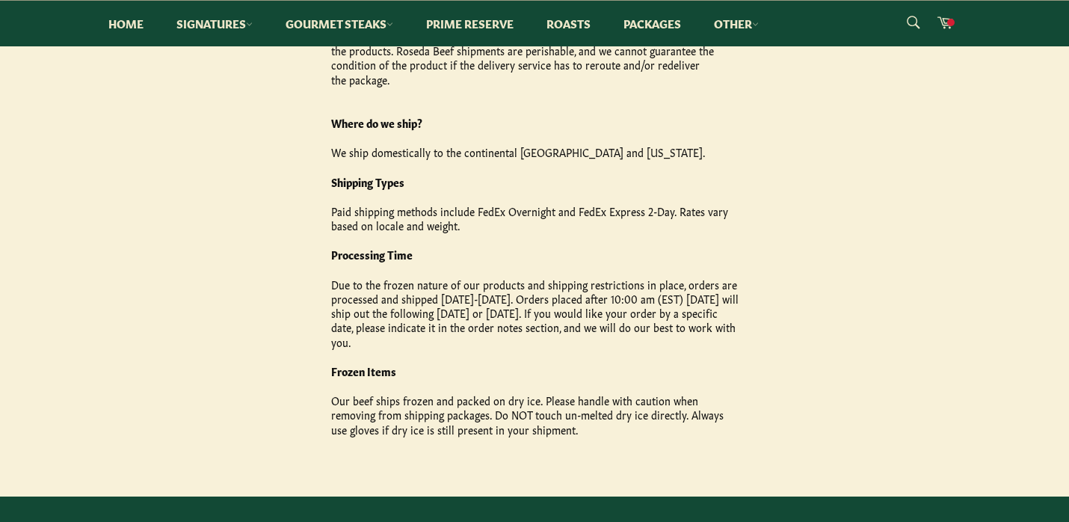
scroll to position [496, 0]
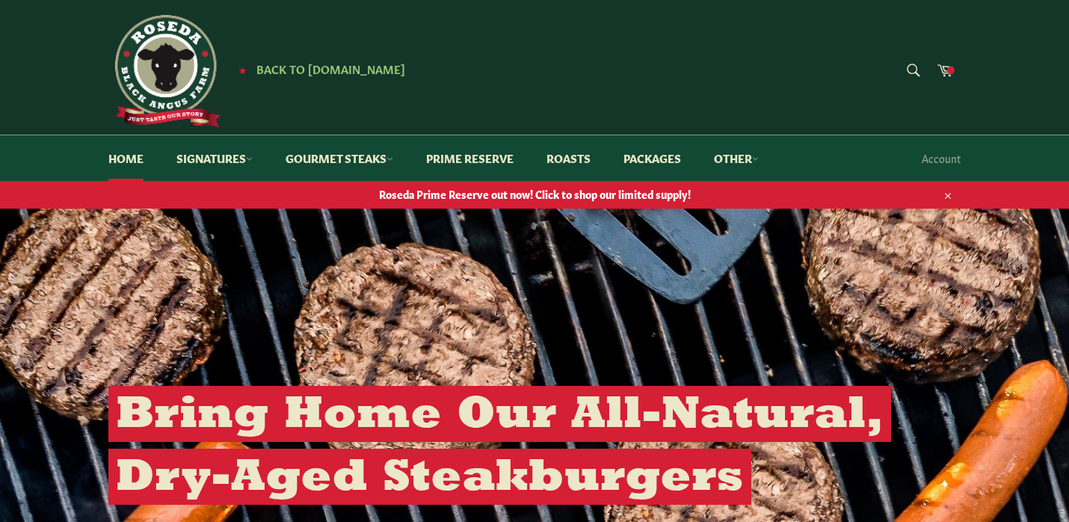
click at [165, 67] on img at bounding box center [164, 71] width 112 height 112
click at [328, 70] on span "Back to [DOMAIN_NAME]" at bounding box center [330, 69] width 149 height 16
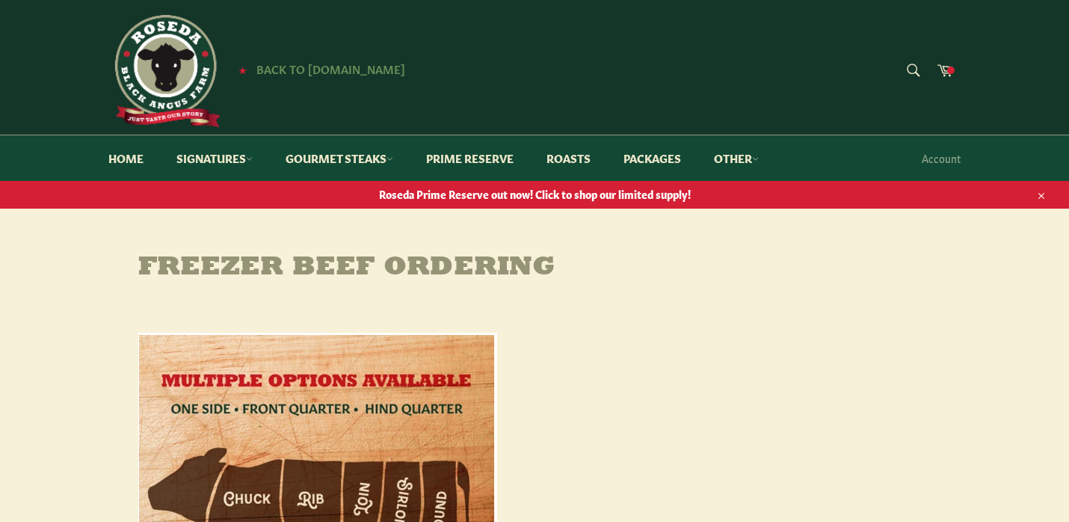
click at [298, 70] on span "Back to [DOMAIN_NAME]" at bounding box center [330, 69] width 149 height 16
